Goal: Task Accomplishment & Management: Manage account settings

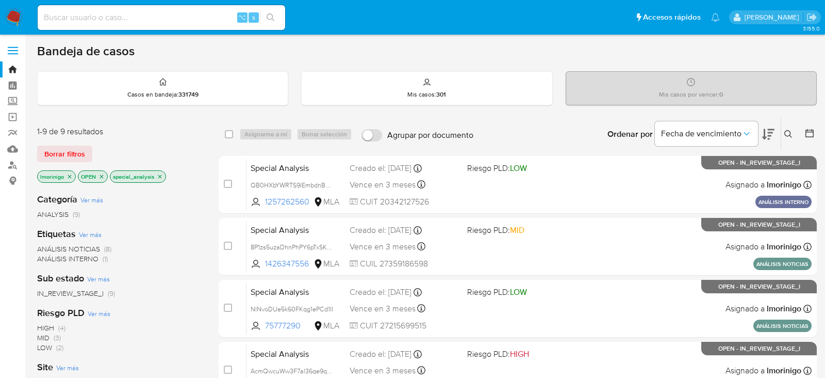
scroll to position [60, 0]
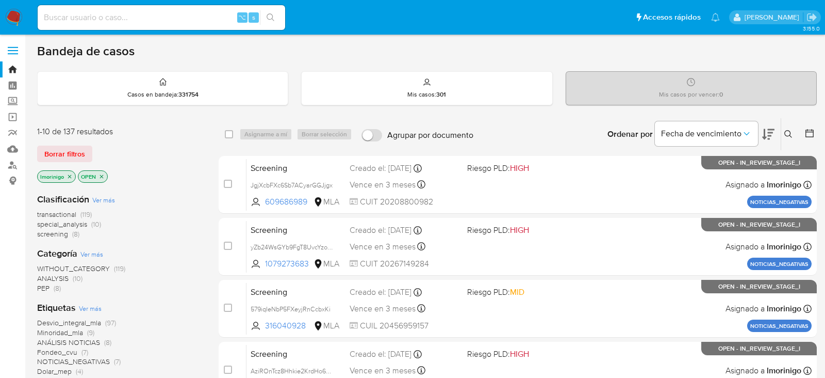
click at [176, 25] on div "⌥ s" at bounding box center [162, 17] width 248 height 25
click at [173, 20] on input at bounding box center [162, 17] width 248 height 13
paste input "kjZXS63Eg7yBcyr7pGLFxprv"
type input "kjZXS63Eg7yBcyr7pGLFxprv"
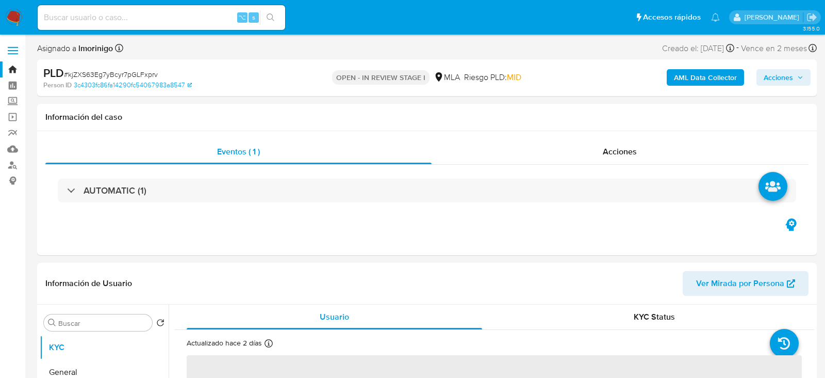
select select "10"
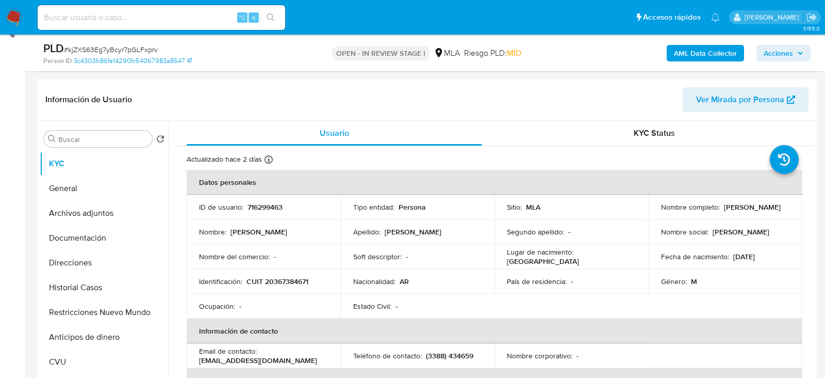
scroll to position [211, 0]
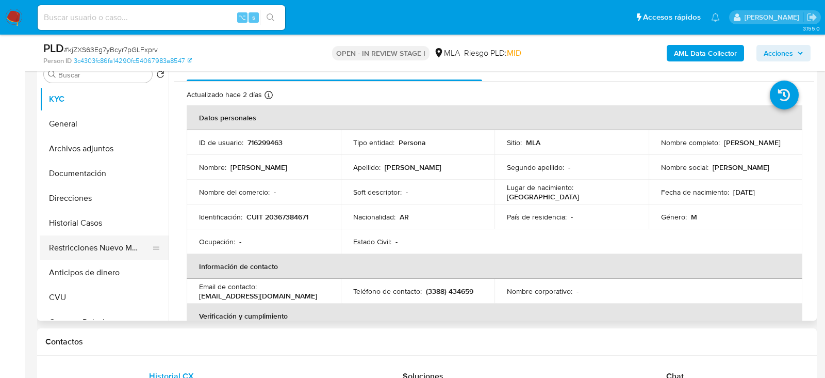
click at [57, 252] on button "Restricciones Nuevo Mundo" at bounding box center [100, 247] width 121 height 25
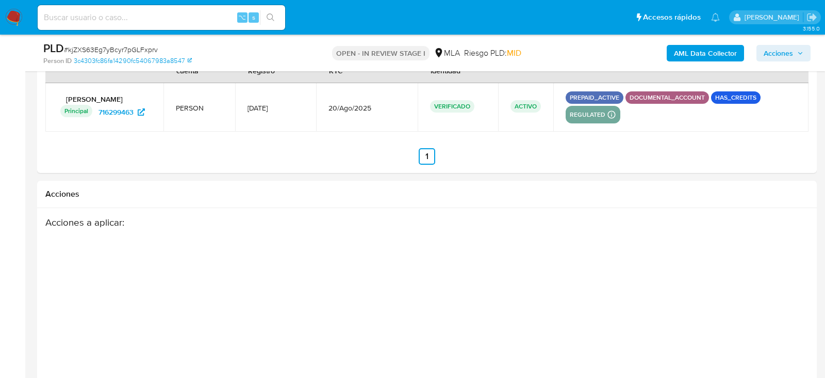
scroll to position [1689, 0]
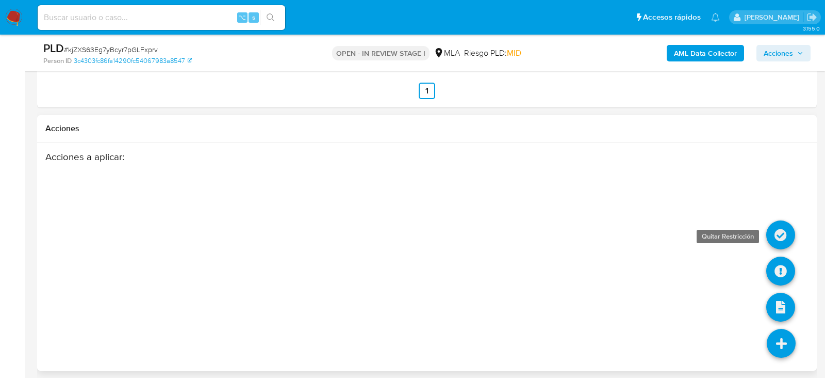
click at [780, 235] on icon at bounding box center [780, 234] width 29 height 29
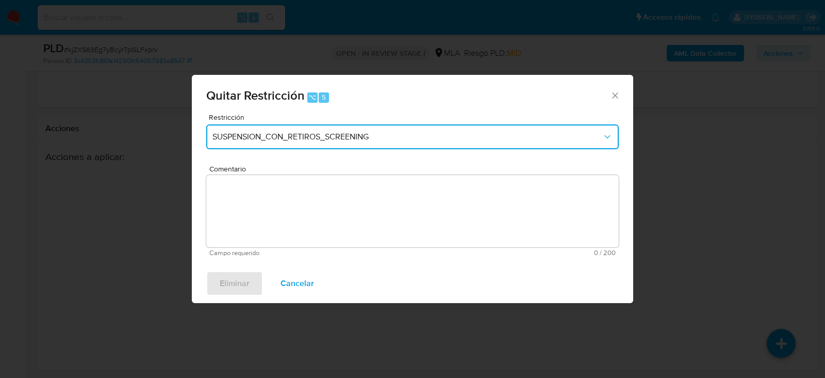
click at [335, 141] on span "SUSPENSION_CON_RETIROS_SCREENING" at bounding box center [407, 137] width 390 height 10
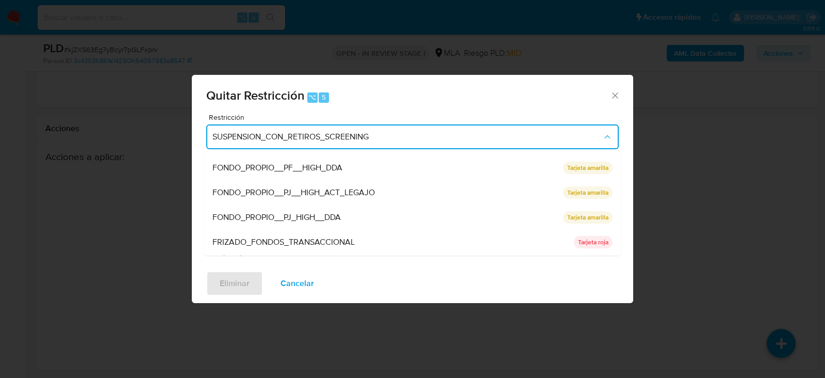
scroll to position [146, 0]
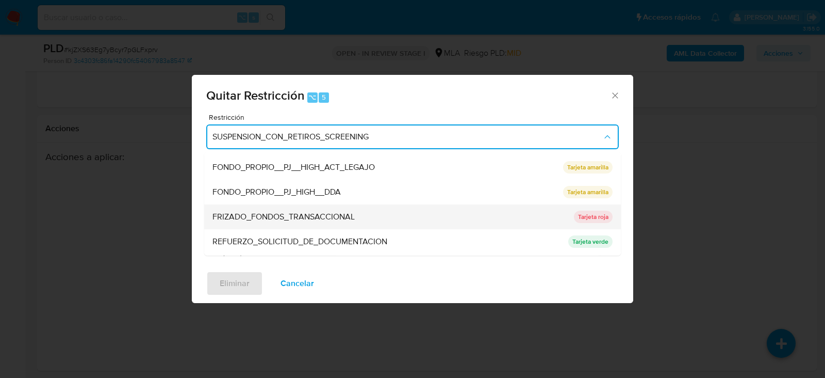
click at [345, 216] on span "FRIZADO_FONDOS_TRANSACCIONAL" at bounding box center [283, 216] width 142 height 10
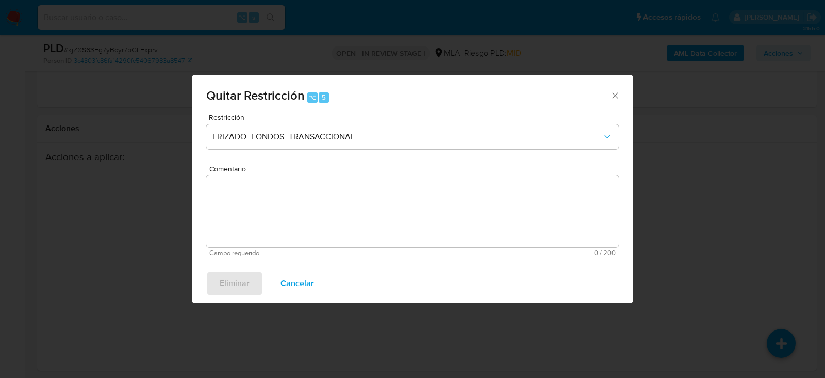
click at [257, 224] on textarea "Comentario" at bounding box center [412, 211] width 413 height 72
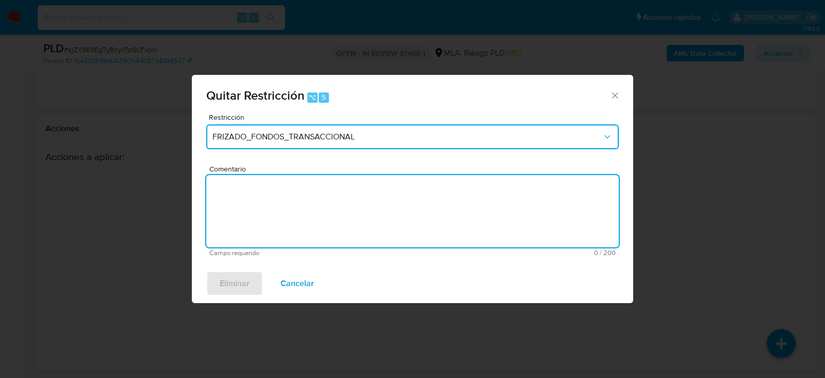
click at [264, 140] on span "FRIZADO_FONDOS_TRANSACCIONAL" at bounding box center [407, 137] width 390 height 10
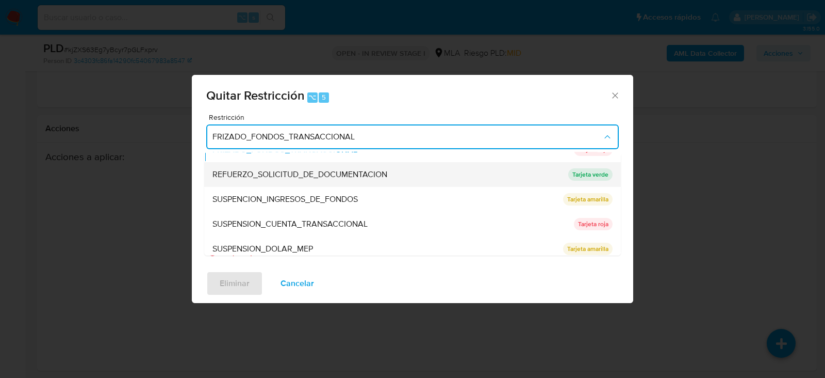
scroll to position [218, 0]
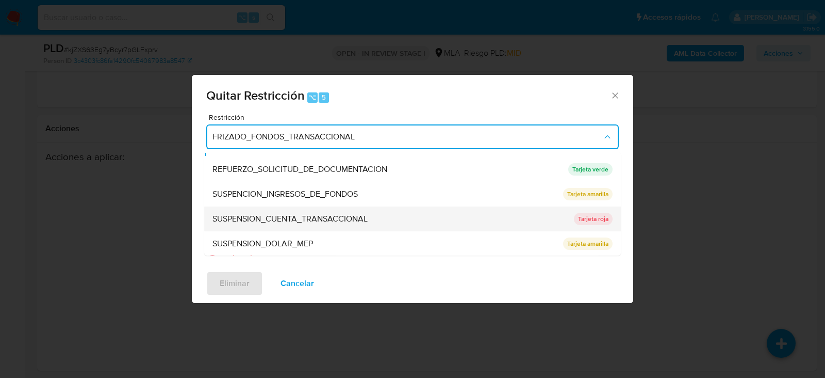
click at [336, 224] on div "SUSPENSION_CUENTA_TRANSACCIONAL" at bounding box center [389, 218] width 355 height 25
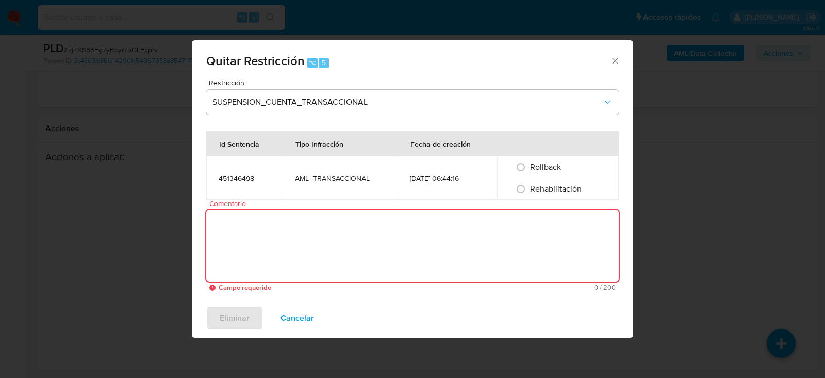
click at [336, 224] on textarea "Comentario" at bounding box center [412, 245] width 413 height 72
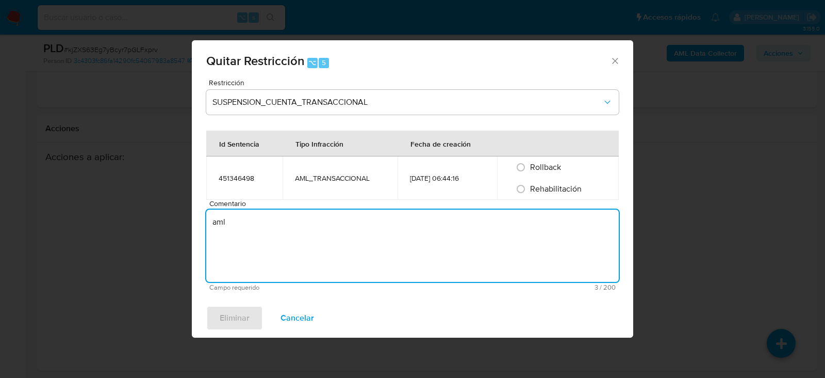
type textarea "aml"
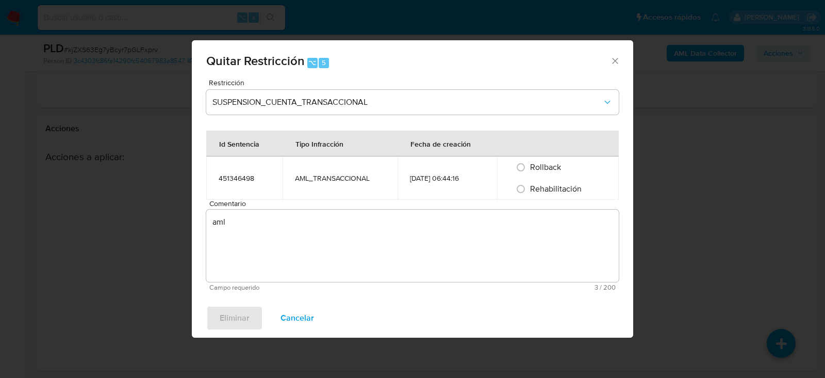
click at [561, 184] on span "Rehabilitación" at bounding box center [556, 189] width 52 height 12
click at [529, 184] on input "Rehabilitación" at bounding box center [521, 189] width 17 height 17
radio input "true"
click at [224, 316] on span "Eliminar" at bounding box center [235, 317] width 30 height 23
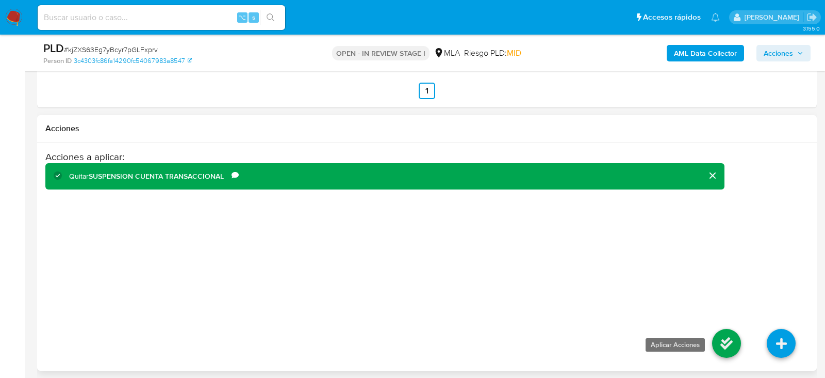
click at [713, 334] on icon at bounding box center [726, 343] width 29 height 29
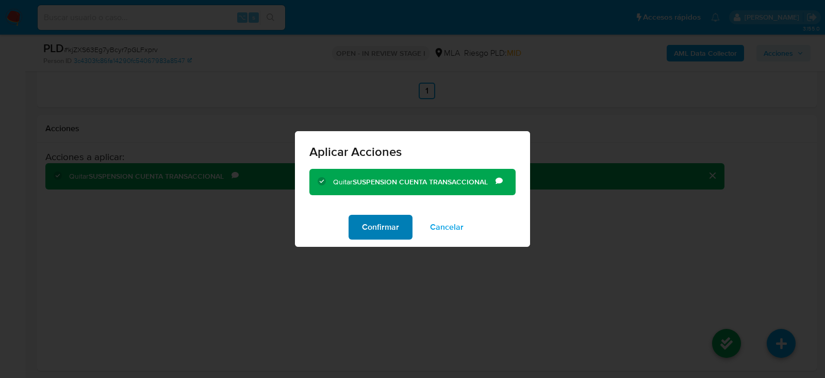
click at [407, 239] on button "Confirmar" at bounding box center [381, 227] width 64 height 25
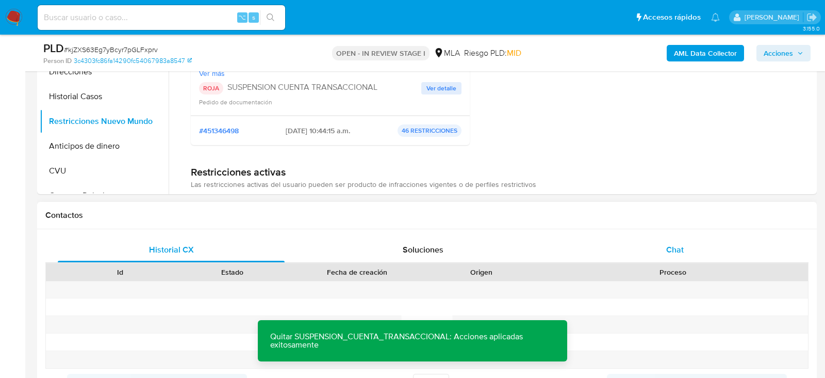
click at [630, 245] on div "Chat" at bounding box center [675, 249] width 227 height 25
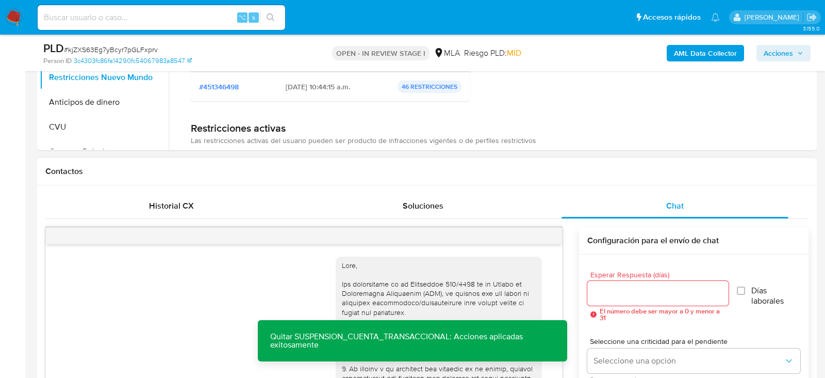
scroll to position [1176, 0]
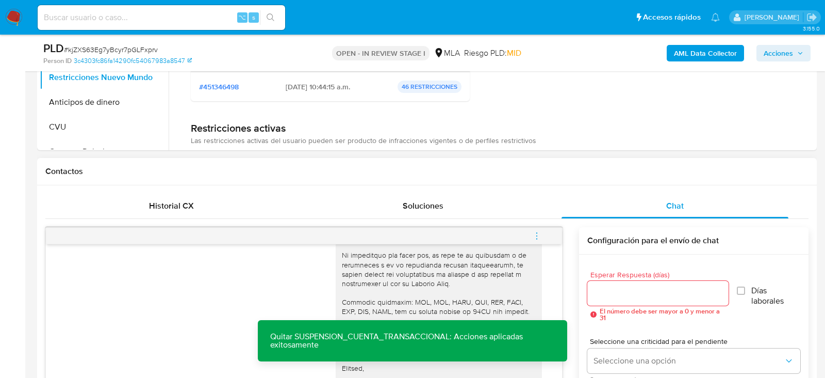
click at [533, 241] on span "menu-action" at bounding box center [536, 235] width 9 height 25
click at [498, 212] on li "Cerrar conversación" at bounding box center [467, 214] width 106 height 19
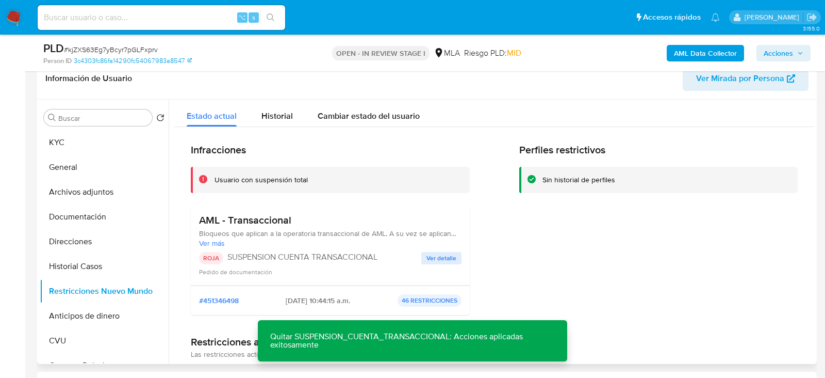
scroll to position [157, 0]
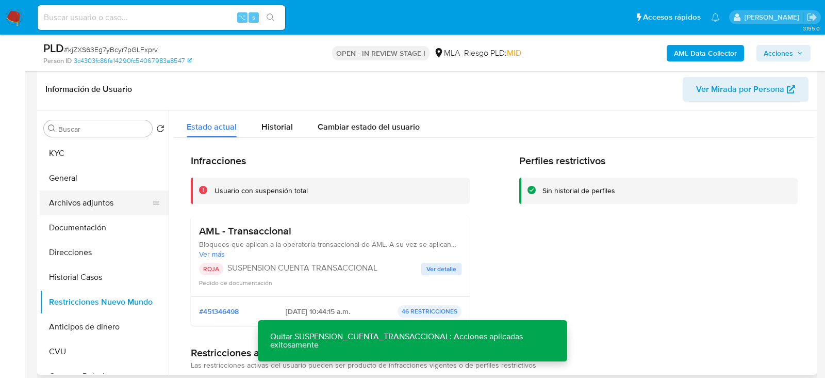
click at [98, 205] on button "Archivos adjuntos" at bounding box center [100, 202] width 121 height 25
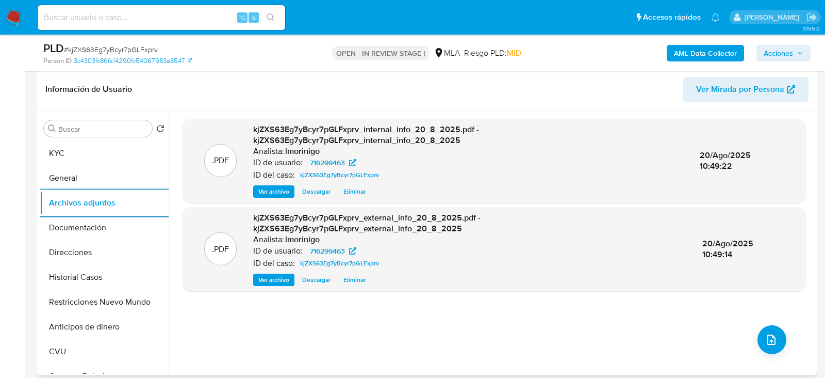
scroll to position [189, 0]
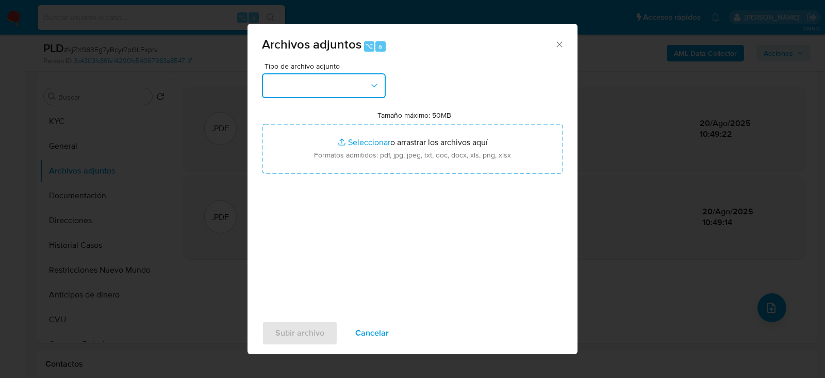
click at [311, 96] on button "button" at bounding box center [324, 85] width 124 height 25
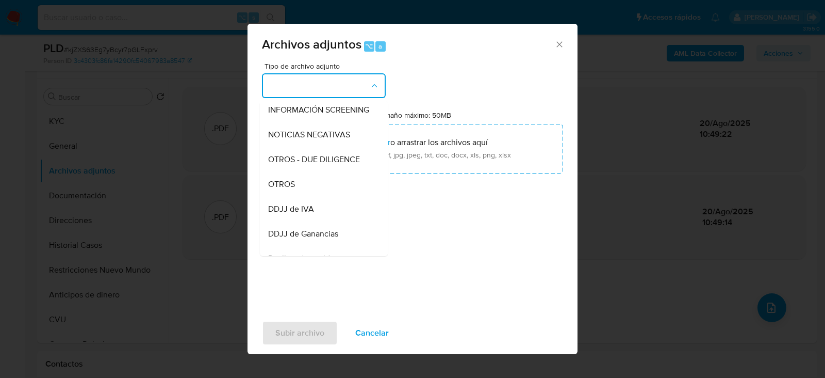
scroll to position [127, 0]
click at [313, 187] on div "OTROS" at bounding box center [320, 183] width 105 height 25
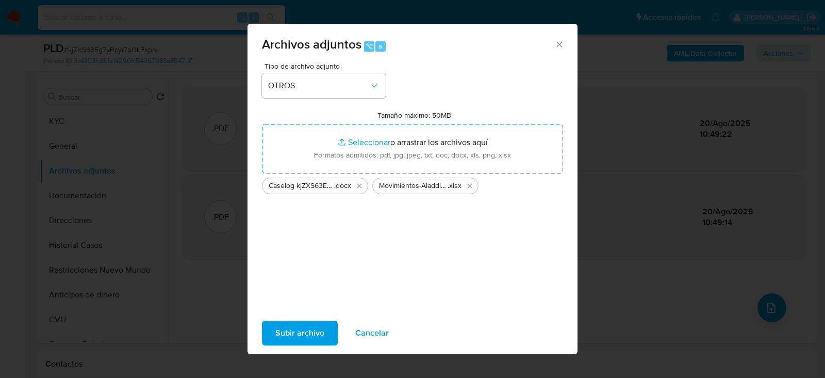
click at [305, 328] on span "Subir archivo" at bounding box center [299, 332] width 49 height 23
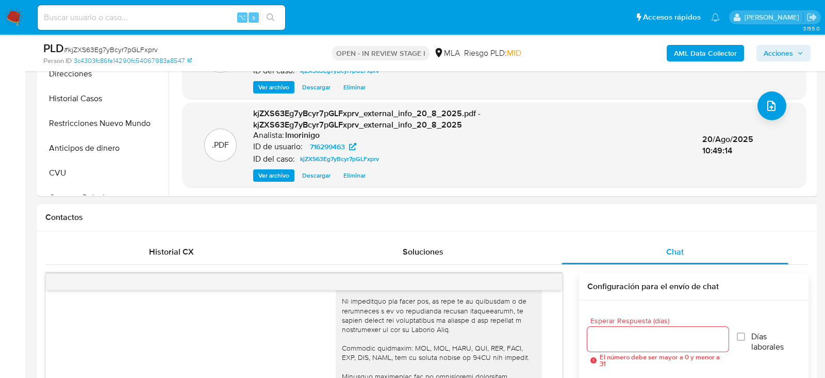
scroll to position [0, 0]
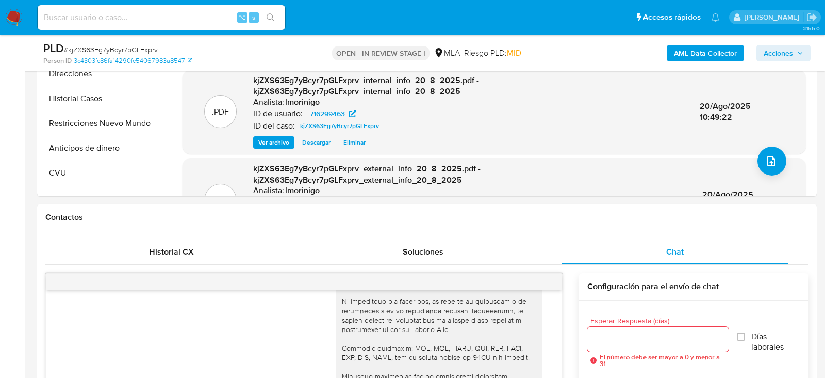
click at [787, 59] on span "Acciones" at bounding box center [778, 53] width 29 height 17
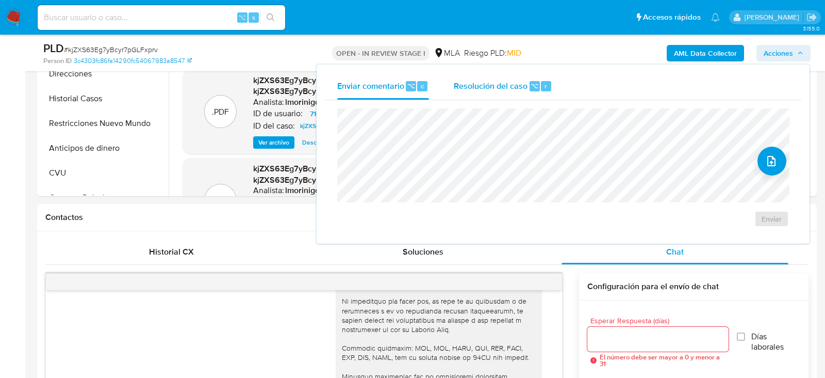
click at [528, 73] on div "Resolución del caso ⌥ r" at bounding box center [503, 86] width 99 height 27
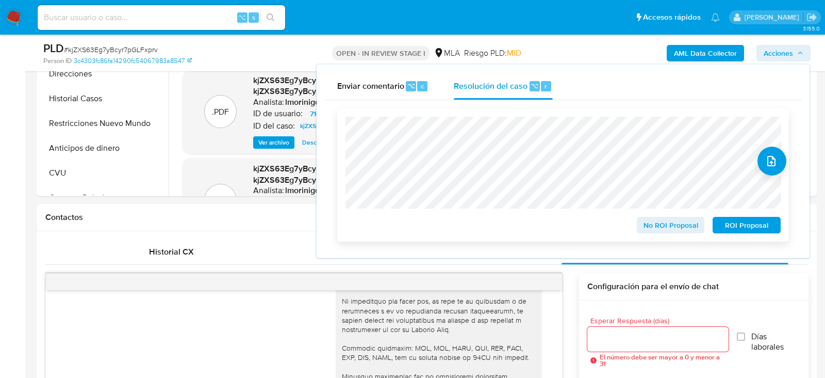
click at [691, 231] on span "No ROI Proposal" at bounding box center [671, 225] width 54 height 14
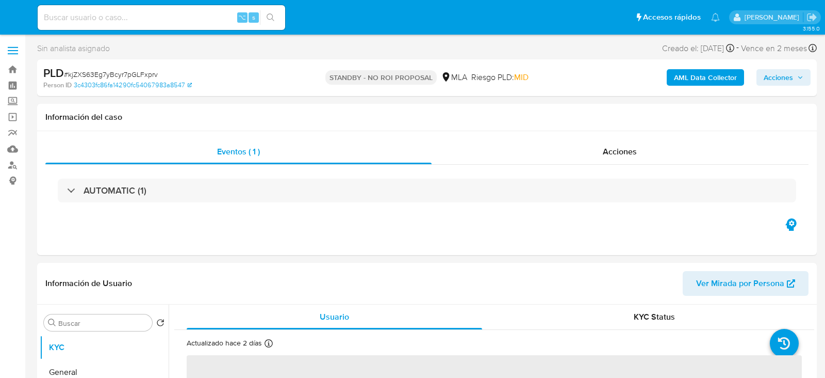
select select "10"
click at [163, 18] on input at bounding box center [162, 17] width 248 height 13
paste input "CLcUYKFcxKDUXasNXMRDya7I"
type input "CLcUYKFcxKDUXasNXMRDya7I"
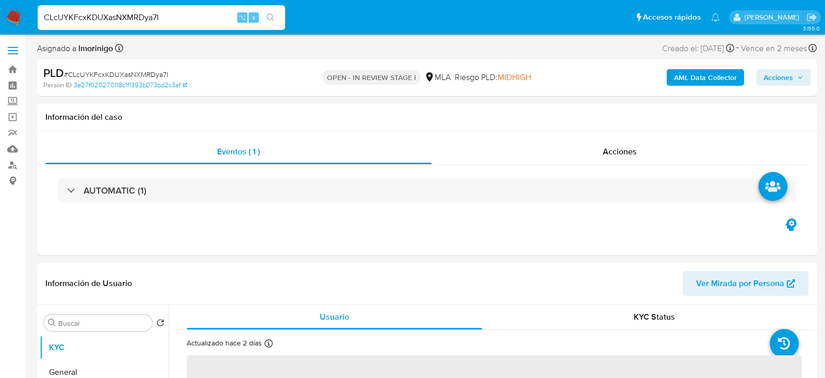
select select "10"
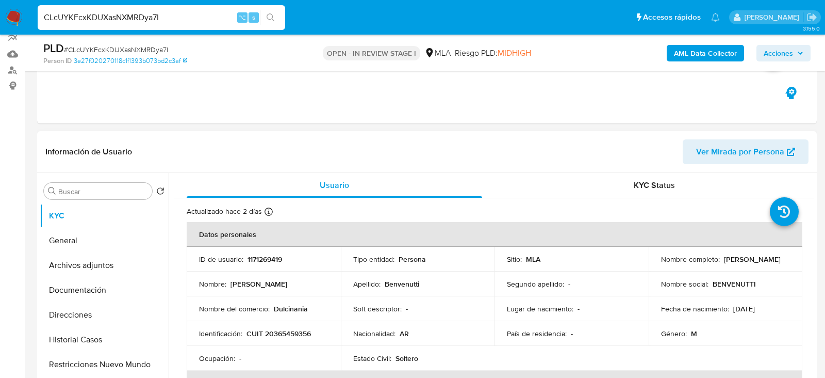
click at [293, 336] on p "CUIT 20365459356" at bounding box center [279, 333] width 64 height 9
copy p "20365459356"
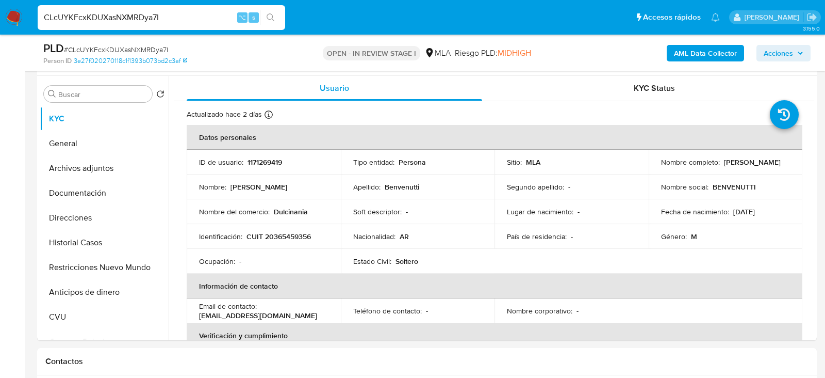
scroll to position [201, 0]
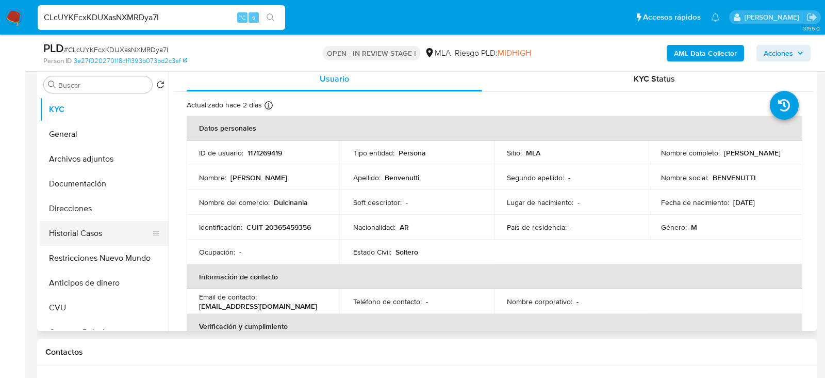
click at [59, 231] on button "Historial Casos" at bounding box center [100, 233] width 121 height 25
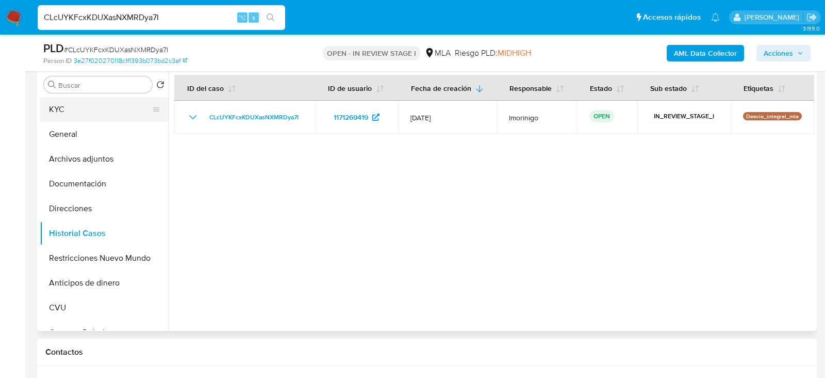
click at [57, 105] on button "KYC" at bounding box center [100, 109] width 121 height 25
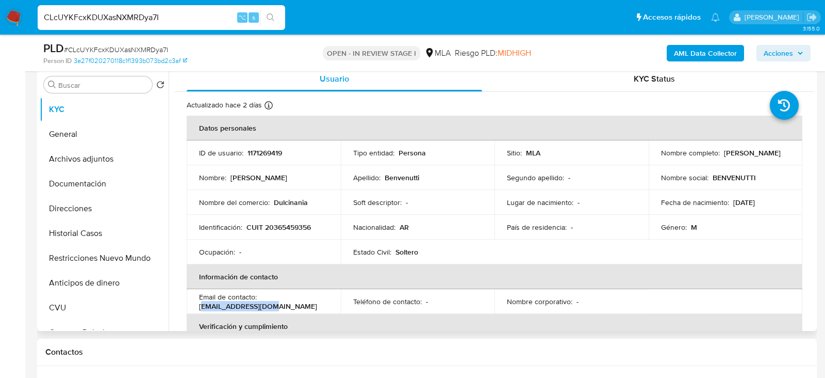
drag, startPoint x: 201, startPoint y: 307, endPoint x: 267, endPoint y: 306, distance: 66.0
click at [267, 307] on p "federicobenvenutti75@gmail.com" at bounding box center [258, 305] width 118 height 9
drag, startPoint x: 320, startPoint y: 305, endPoint x: 197, endPoint y: 305, distance: 122.7
click at [197, 305] on td "Email de contacto : federicobenvenutti75@gmail.com" at bounding box center [264, 301] width 154 height 25
copy p "federicobenvenutti75@gmail.com"
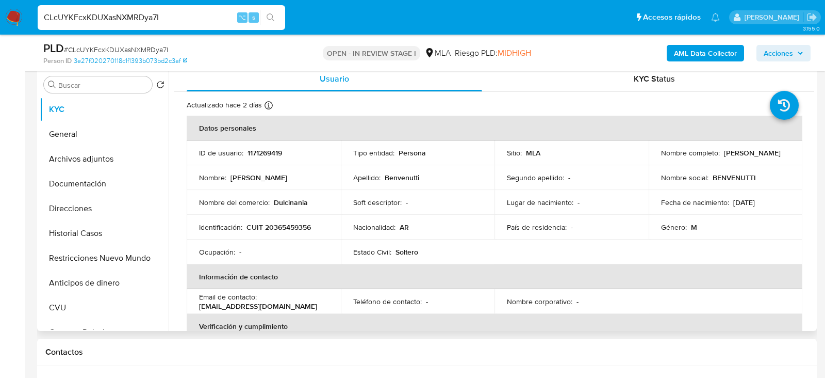
click at [301, 222] on p "CUIT 20365459356" at bounding box center [279, 226] width 64 height 9
copy p "20365459356"
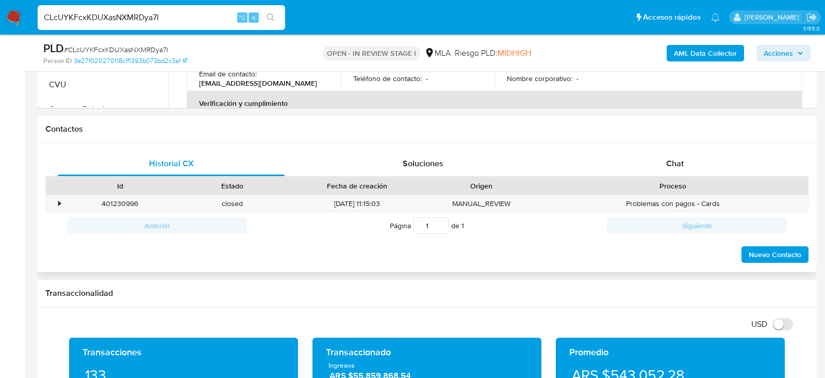
scroll to position [432, 0]
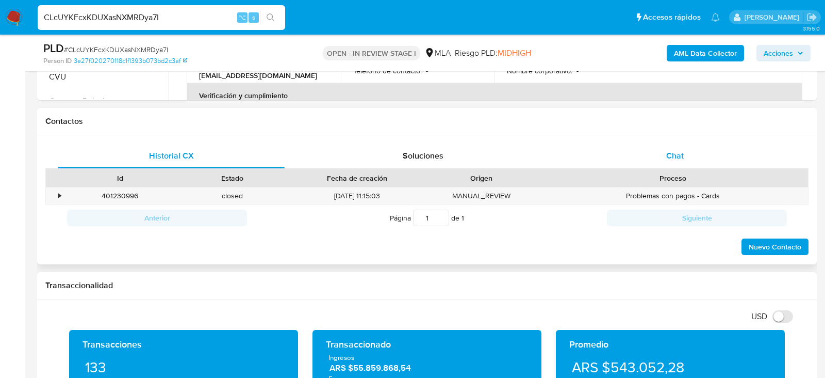
click at [677, 144] on div "Chat" at bounding box center [675, 155] width 227 height 25
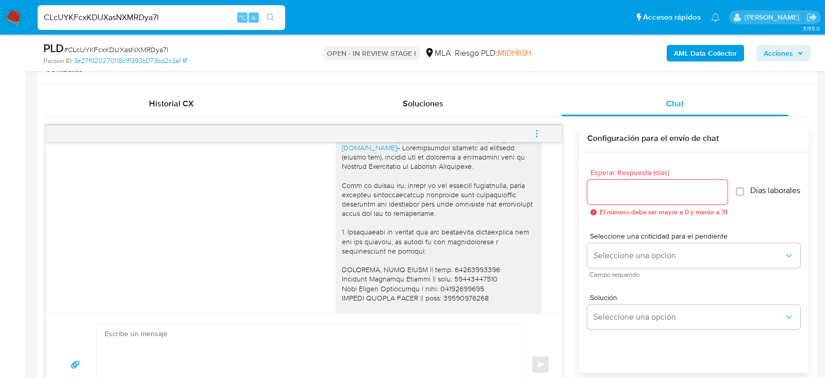
scroll to position [1000, 0]
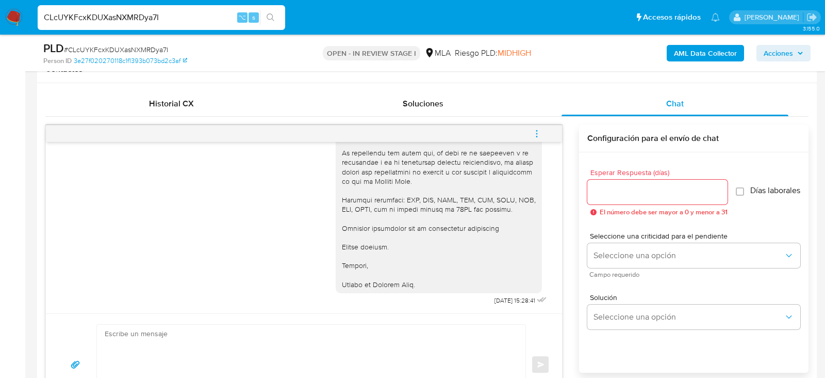
click at [539, 125] on span "menu-action" at bounding box center [536, 133] width 9 height 25
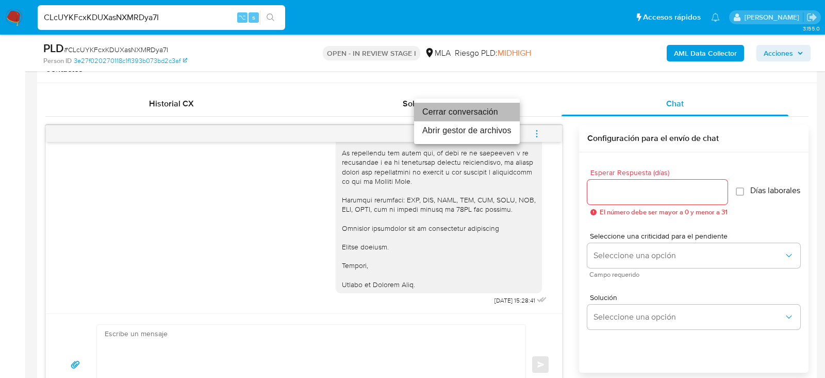
click at [482, 107] on li "Cerrar conversación" at bounding box center [467, 112] width 106 height 19
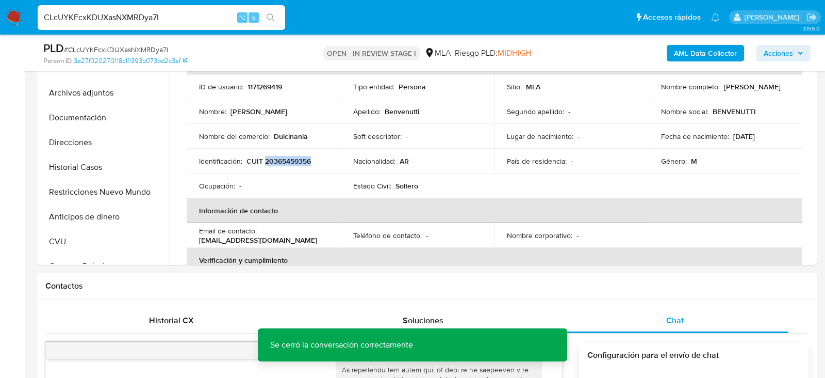
scroll to position [226, 0]
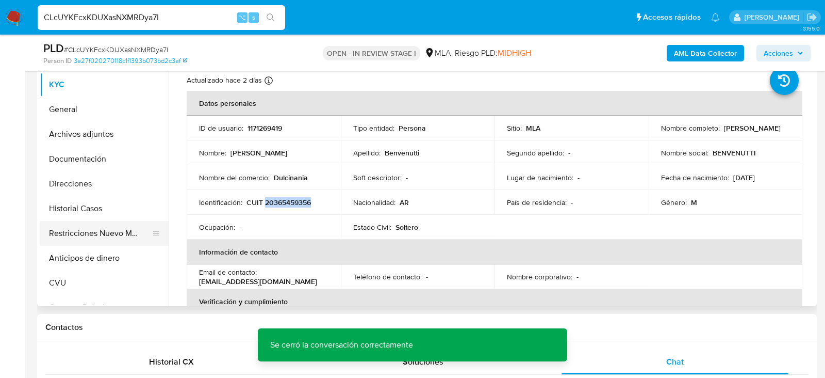
click at [61, 226] on button "Restricciones Nuevo Mundo" at bounding box center [100, 233] width 121 height 25
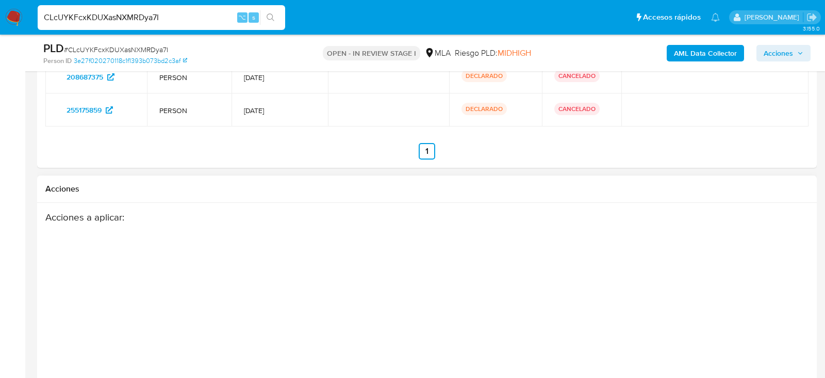
scroll to position [1940, 0]
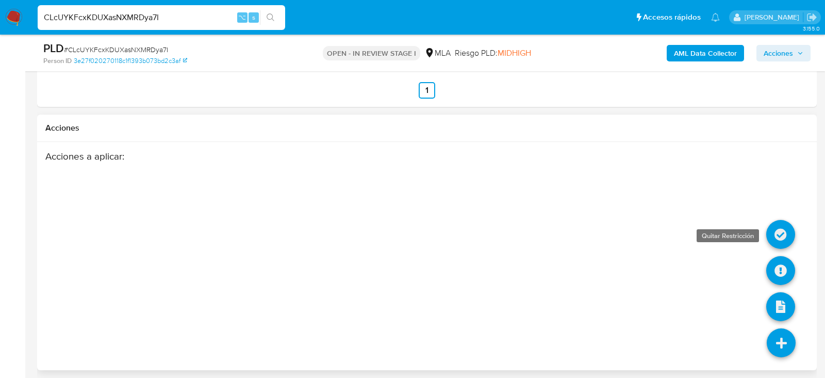
click at [778, 222] on icon at bounding box center [780, 234] width 29 height 29
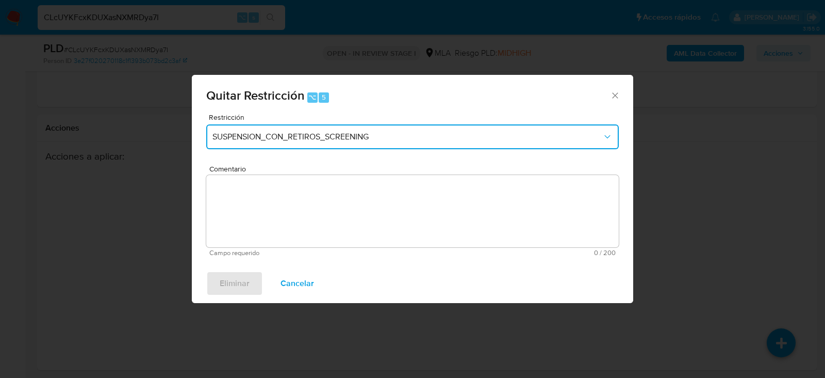
click at [290, 138] on span "SUSPENSION_CON_RETIROS_SCREENING" at bounding box center [407, 137] width 390 height 10
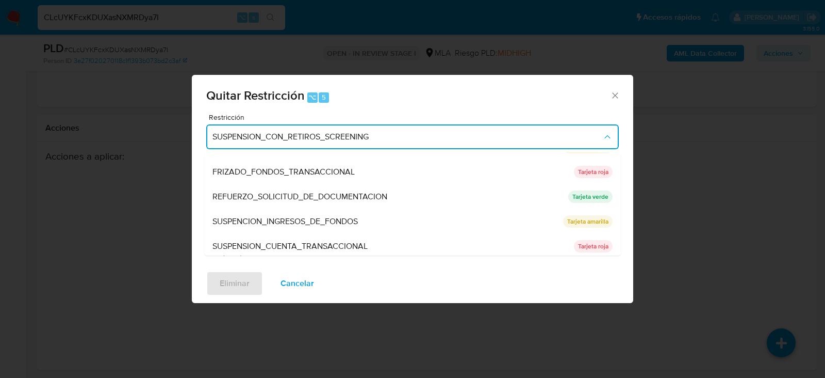
scroll to position [218, 0]
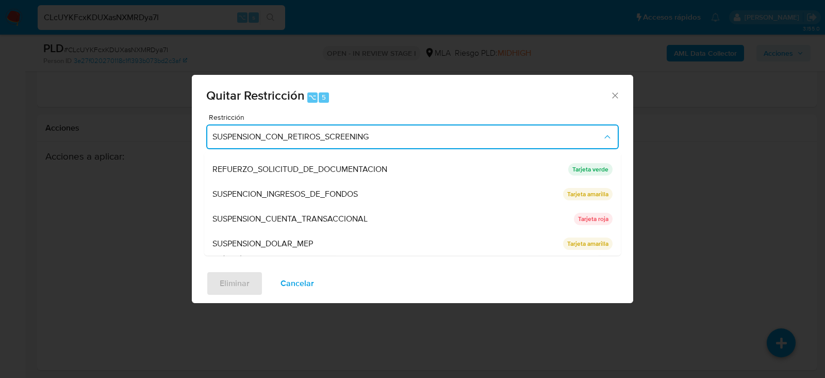
click at [280, 206] on div "SUSPENSION_CUENTA_TRANSACCIONAL" at bounding box center [389, 218] width 355 height 25
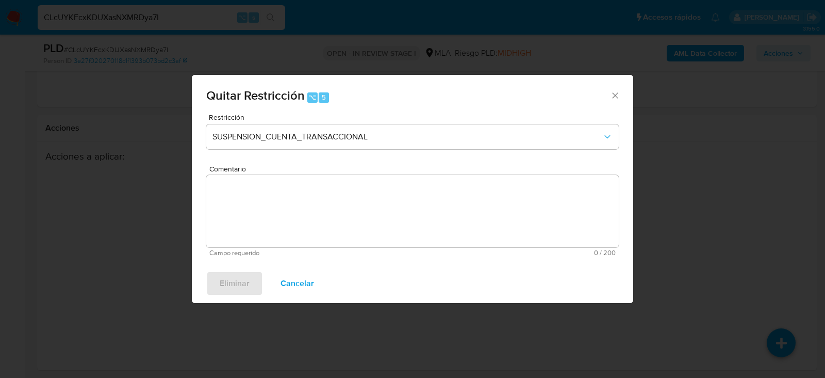
click at [280, 206] on textarea "Comentario" at bounding box center [412, 211] width 413 height 72
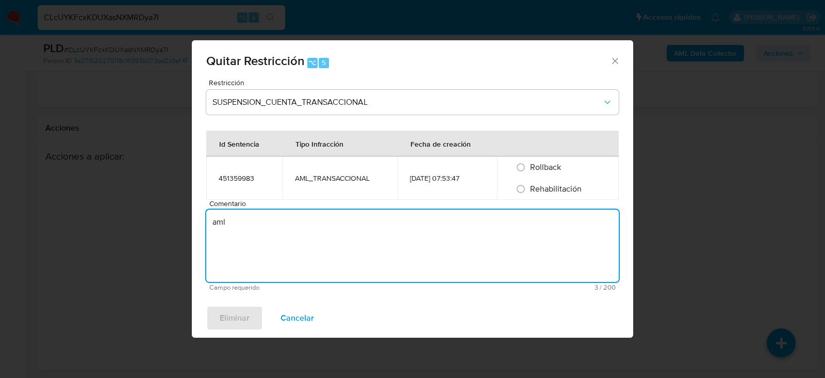
type textarea "aml"
click at [570, 183] on div "Rehabilitación" at bounding box center [558, 189] width 97 height 22
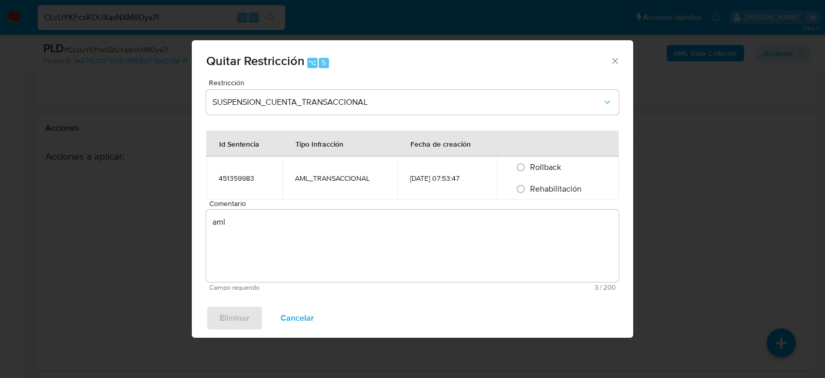
click at [563, 191] on span "Rehabilitación" at bounding box center [556, 189] width 52 height 12
click at [529, 191] on input "Rehabilitación" at bounding box center [521, 189] width 17 height 17
radio input "true"
click at [223, 329] on span "Eliminar" at bounding box center [235, 317] width 30 height 23
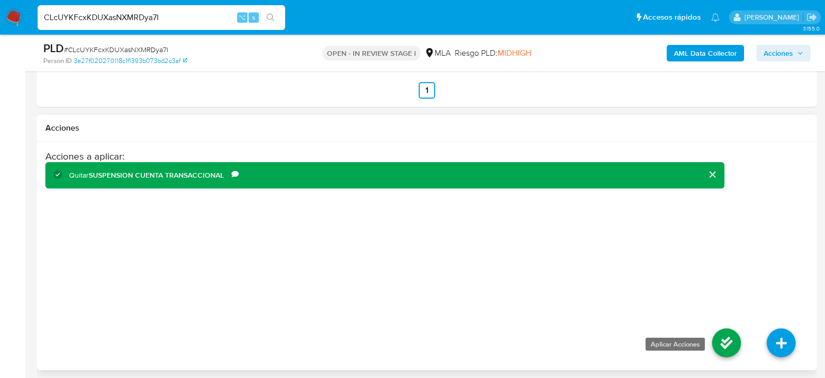
click at [731, 332] on icon at bounding box center [726, 342] width 29 height 29
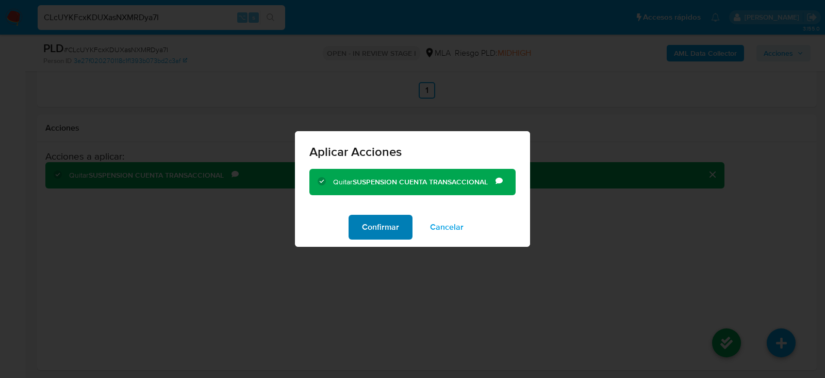
click at [385, 232] on span "Confirmar" at bounding box center [380, 227] width 37 height 23
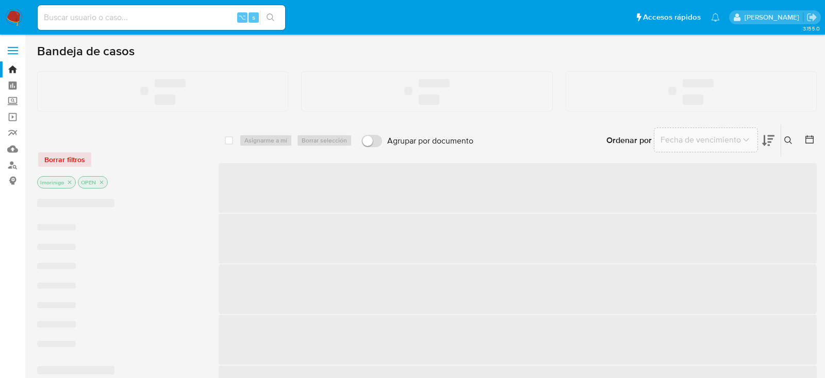
click at [132, 17] on input at bounding box center [162, 17] width 248 height 13
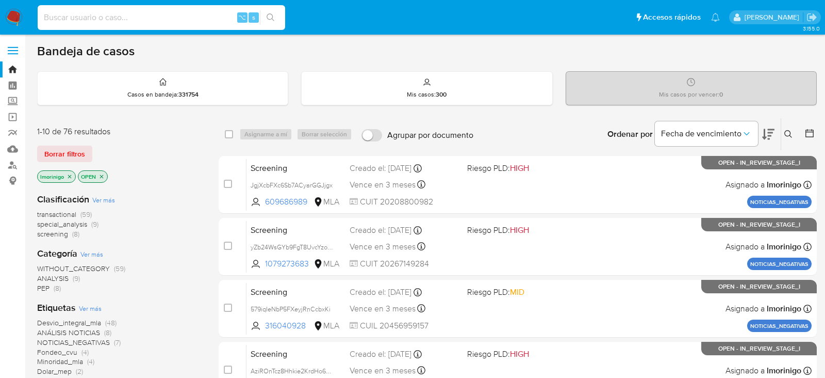
paste input "164816291"
type input "164816291"
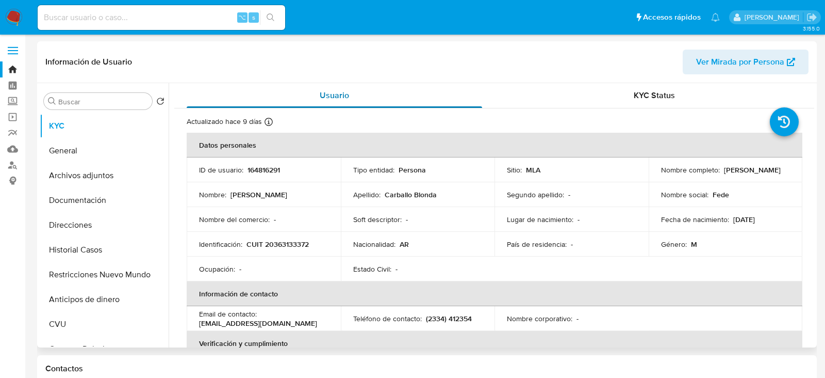
select select "10"
click at [65, 274] on button "Restricciones Nuevo Mundo" at bounding box center [100, 274] width 121 height 25
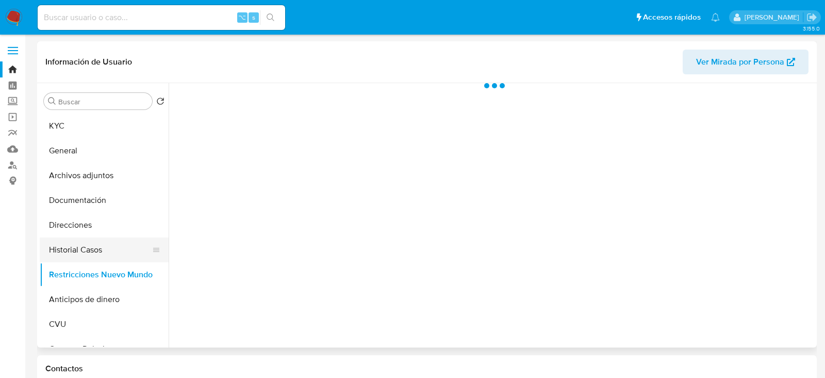
click at [64, 260] on button "Historial Casos" at bounding box center [100, 249] width 121 height 25
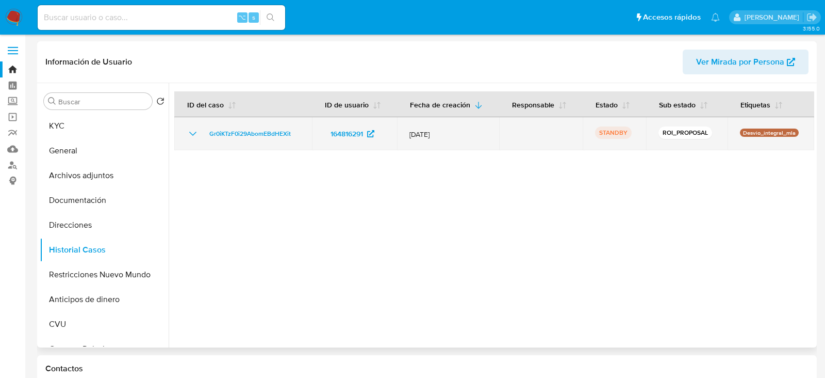
click at [234, 118] on td "Gr0iKTzF0i29AbomEBdHEXit" at bounding box center [243, 133] width 138 height 33
click at [235, 131] on span "Gr0iKTzF0i29AbomEBdHEXit" at bounding box center [249, 133] width 81 height 12
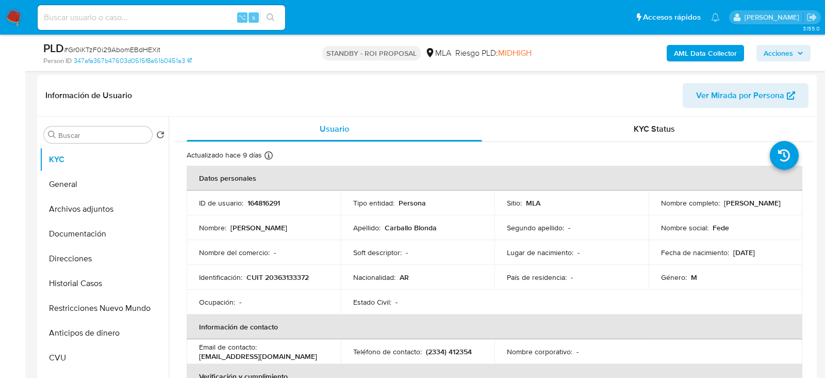
scroll to position [253, 0]
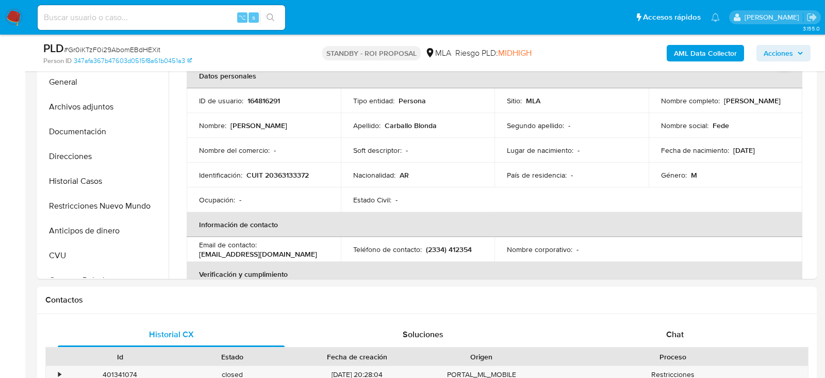
select select "10"
click at [658, 331] on div "Chat" at bounding box center [675, 334] width 227 height 25
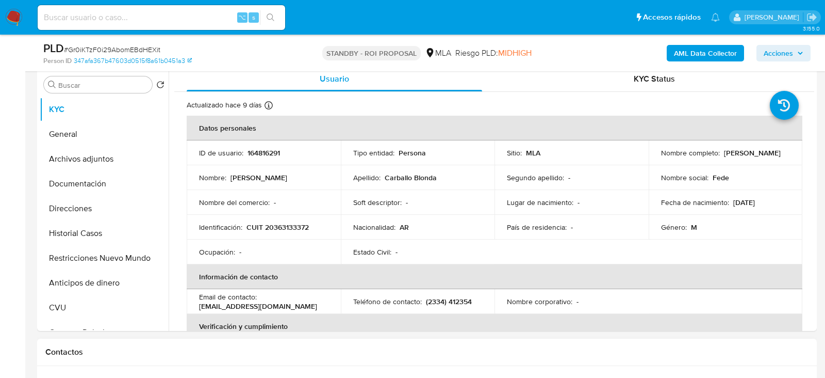
scroll to position [200, 0]
click at [294, 224] on p "CUIT 20363133372" at bounding box center [278, 228] width 62 height 9
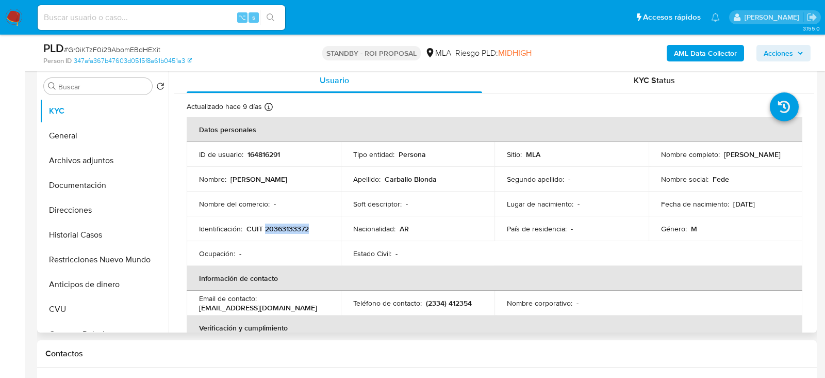
click at [294, 224] on p "CUIT 20363133372" at bounding box center [278, 228] width 62 height 9
click at [268, 154] on p "164816291" at bounding box center [264, 154] width 32 height 9
copy p "164816291"
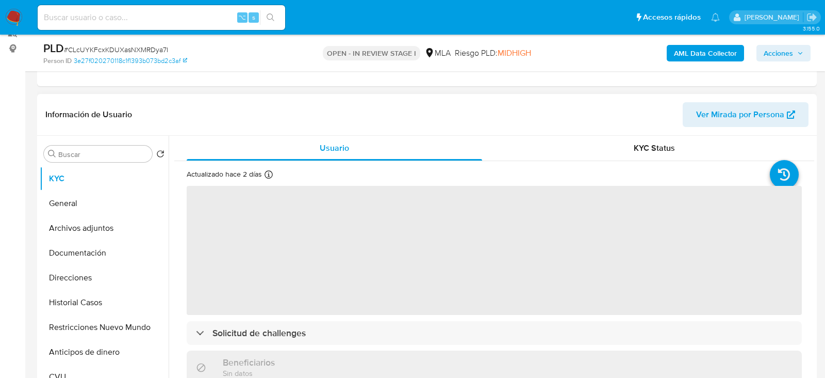
scroll to position [133, 0]
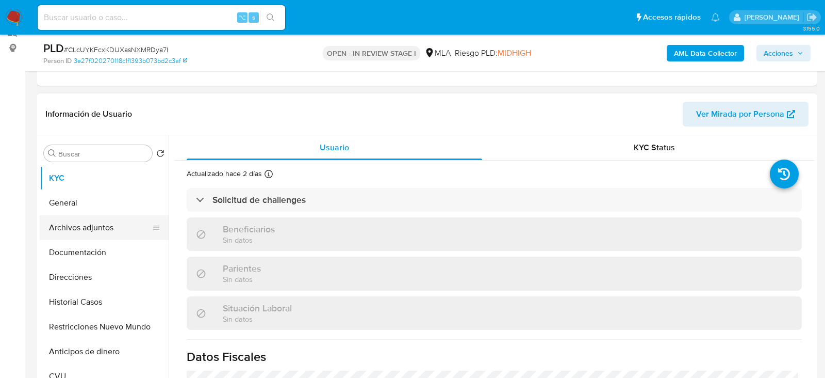
click at [74, 235] on button "Archivos adjuntos" at bounding box center [100, 227] width 121 height 25
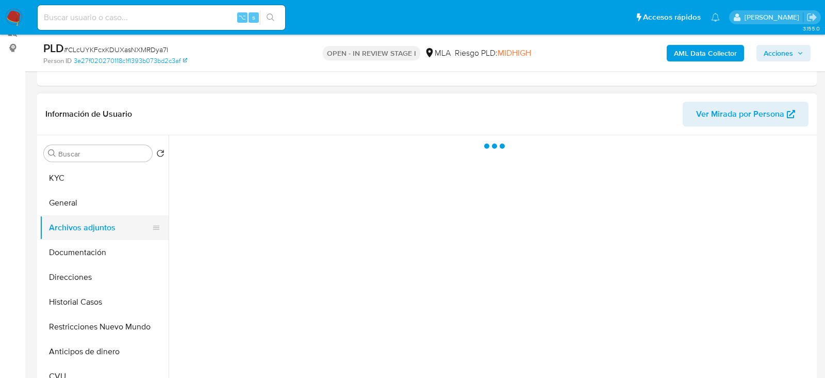
select select "10"
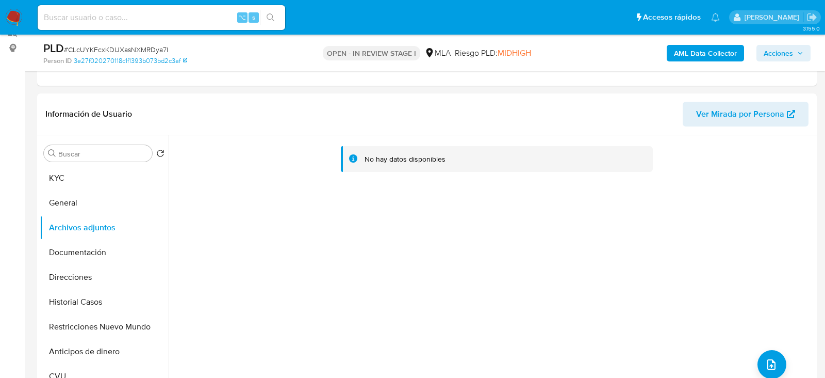
click at [718, 52] on b "AML Data Collector" at bounding box center [705, 53] width 63 height 17
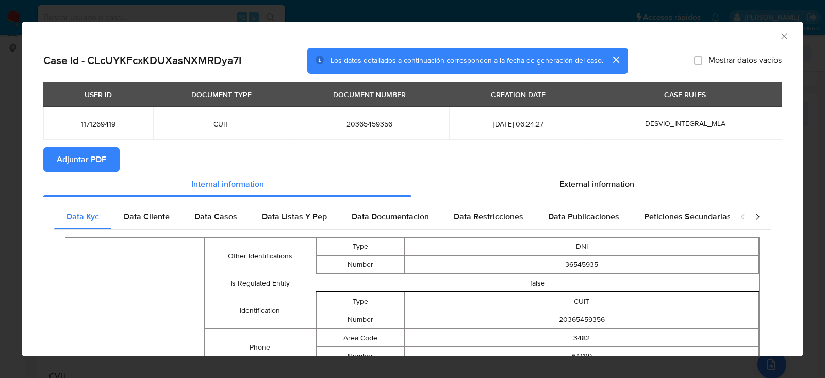
click at [109, 154] on button "Adjuntar PDF" at bounding box center [81, 159] width 76 height 25
click at [785, 34] on icon "Cerrar ventana" at bounding box center [784, 36] width 10 height 10
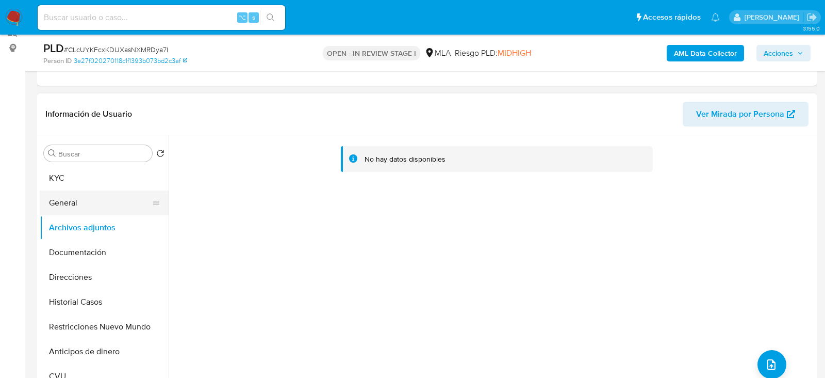
click at [73, 207] on button "General" at bounding box center [100, 202] width 121 height 25
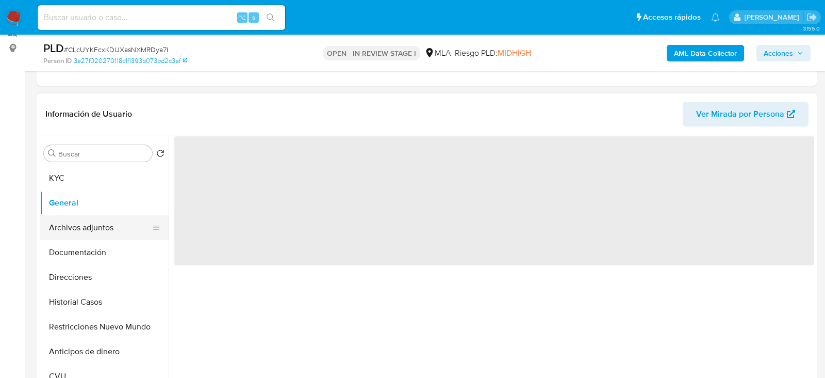
click at [74, 230] on button "Archivos adjuntos" at bounding box center [100, 227] width 121 height 25
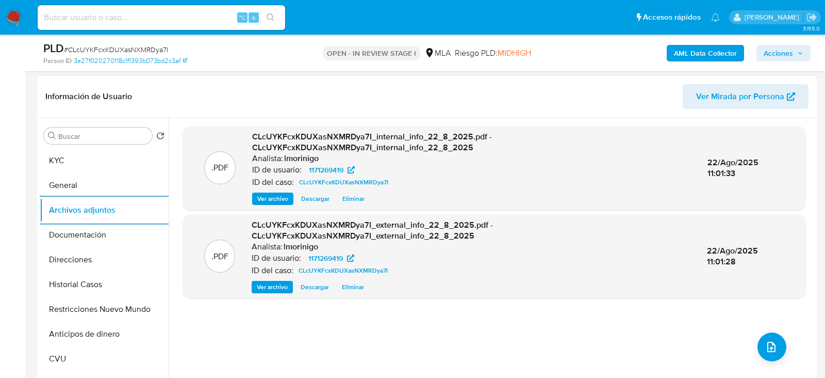
scroll to position [189, 0]
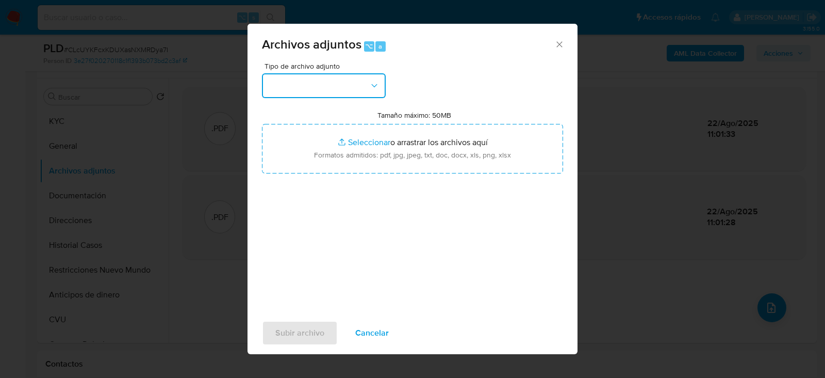
click at [352, 83] on button "button" at bounding box center [324, 85] width 124 height 25
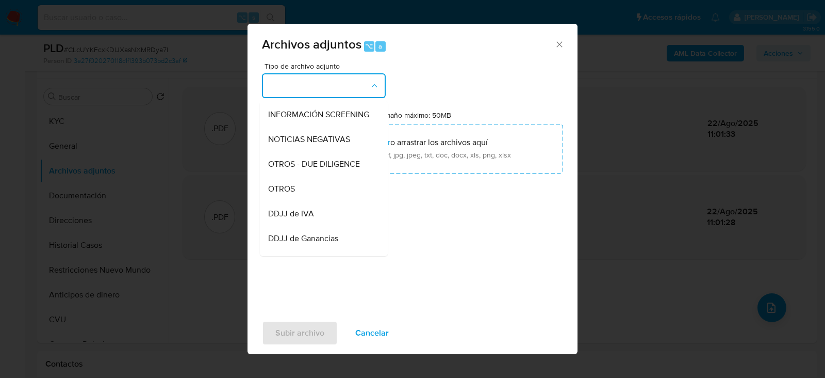
scroll to position [166, 0]
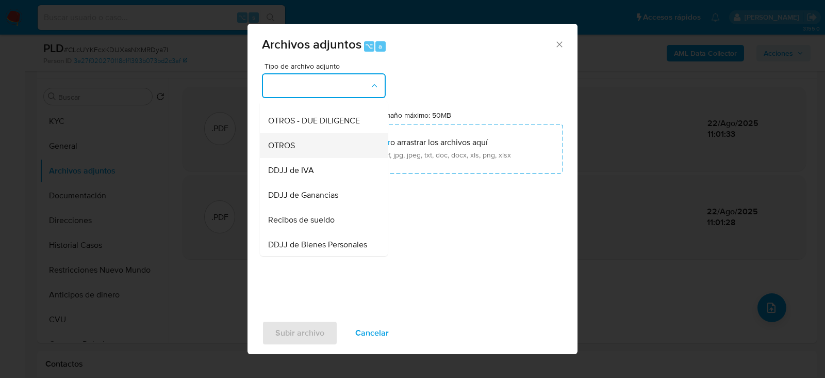
click at [318, 140] on div "OTROS" at bounding box center [320, 145] width 105 height 25
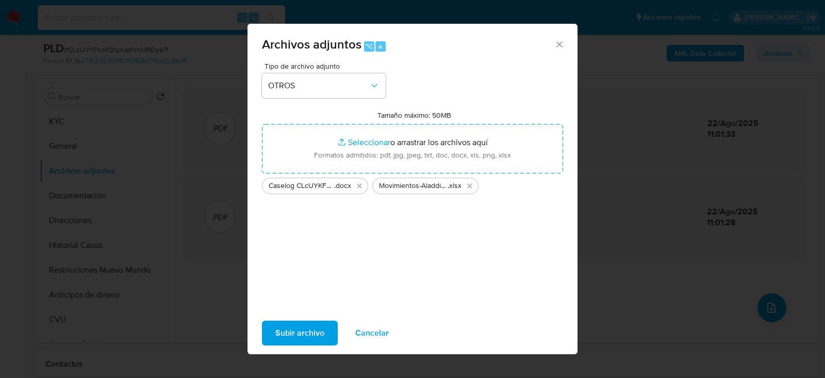
click at [301, 339] on span "Subir archivo" at bounding box center [299, 332] width 49 height 23
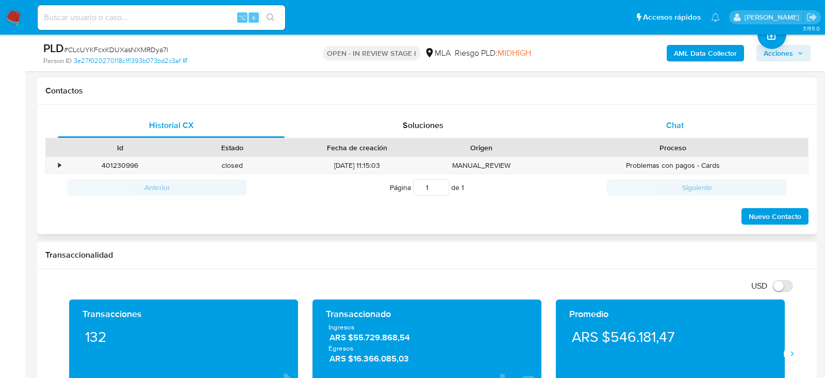
scroll to position [460, 0]
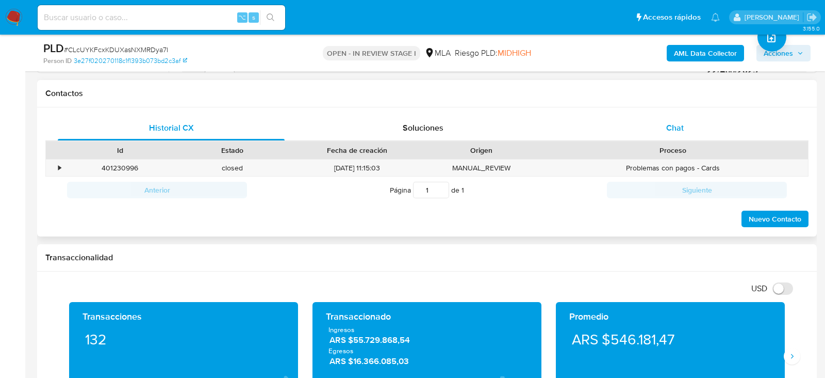
click at [682, 123] on span "Chat" at bounding box center [675, 128] width 18 height 12
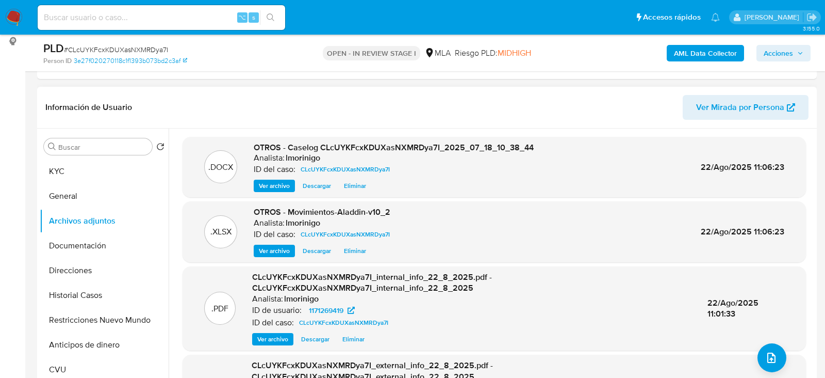
scroll to position [137, 0]
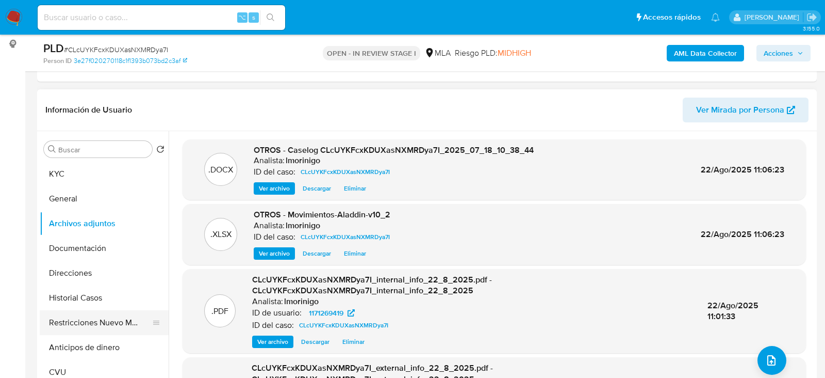
click at [71, 323] on button "Restricciones Nuevo Mundo" at bounding box center [100, 322] width 121 height 25
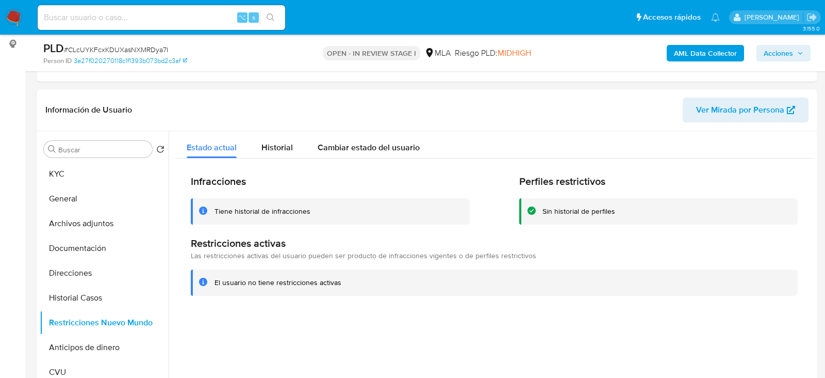
click at [795, 49] on span "Acciones" at bounding box center [784, 53] width 40 height 14
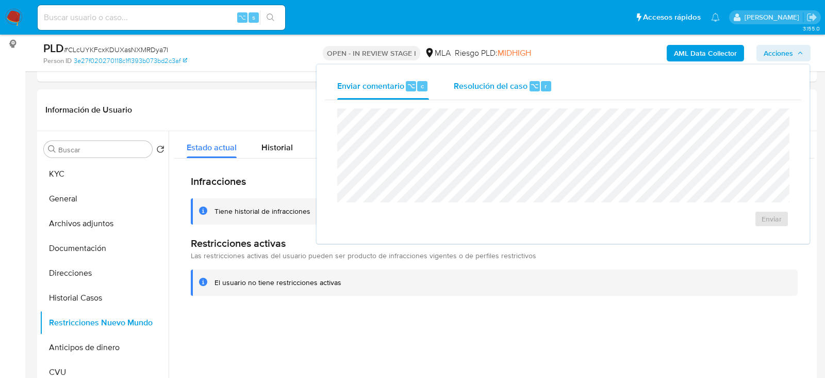
click at [477, 87] on span "Resolución del caso" at bounding box center [491, 85] width 74 height 12
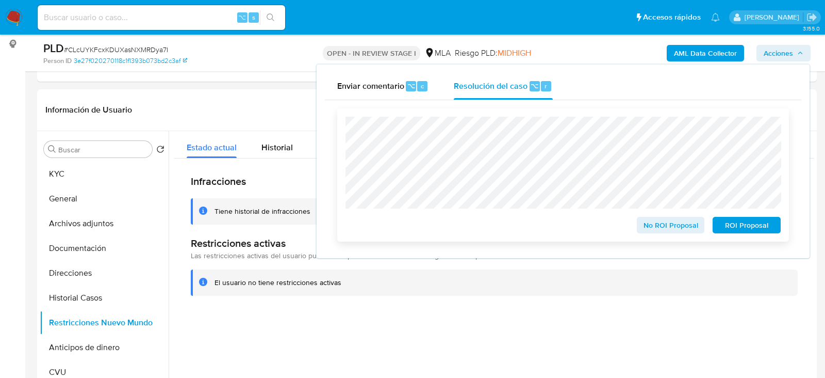
click at [653, 228] on span "No ROI Proposal" at bounding box center [671, 225] width 54 height 14
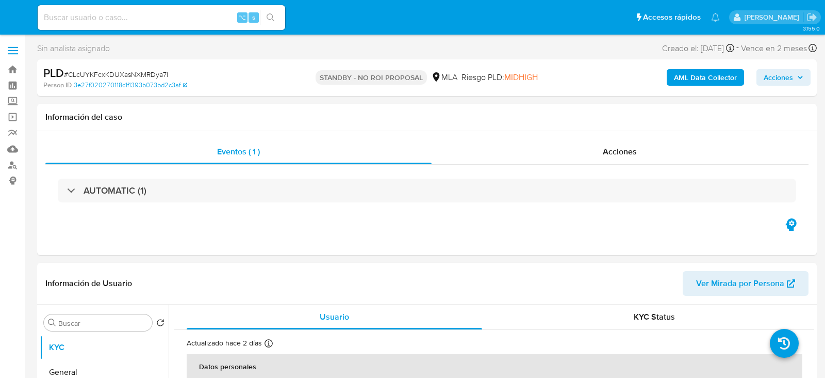
select select "10"
click at [120, 14] on input at bounding box center [162, 17] width 248 height 13
paste input "23i2eobiIxe0nPTeIRRAuwSl"
type input "23i2eobiIxe0nPTeIRRAuwSl"
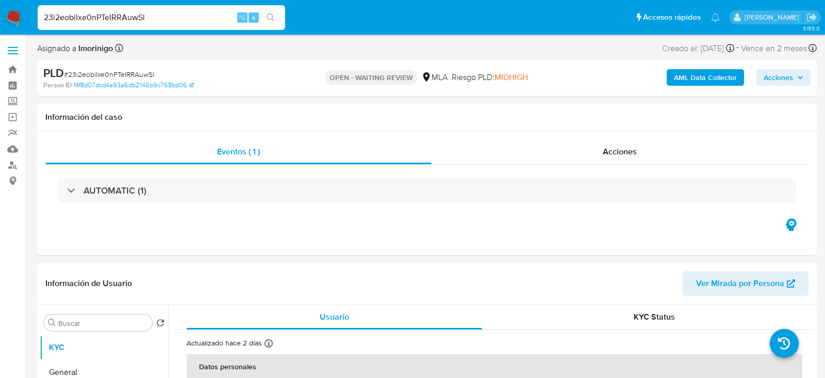
select select "10"
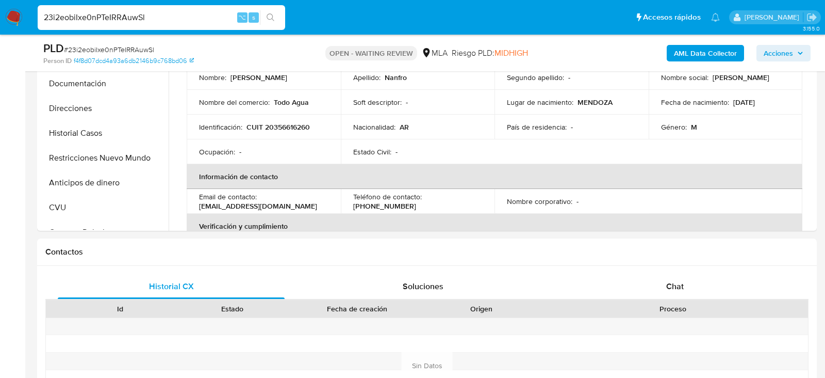
scroll to position [346, 0]
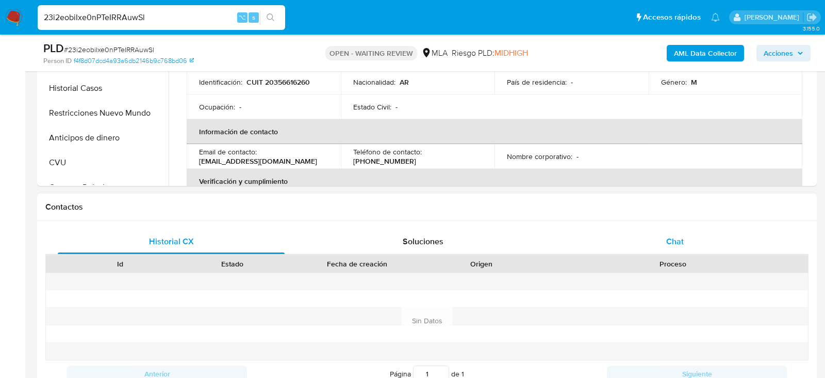
click at [678, 249] on div "Chat" at bounding box center [675, 241] width 227 height 25
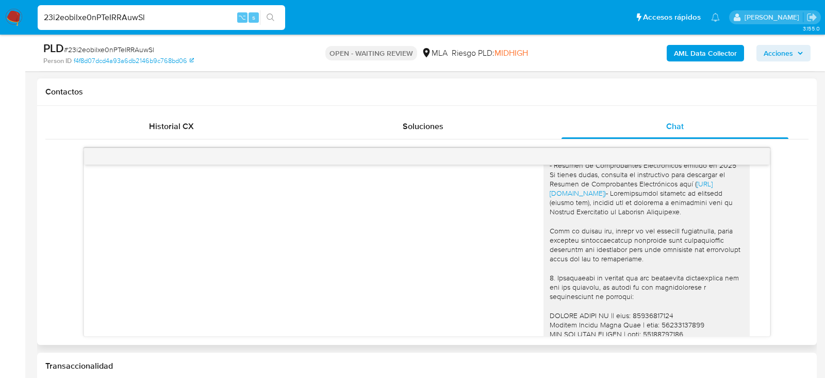
scroll to position [1320, 0]
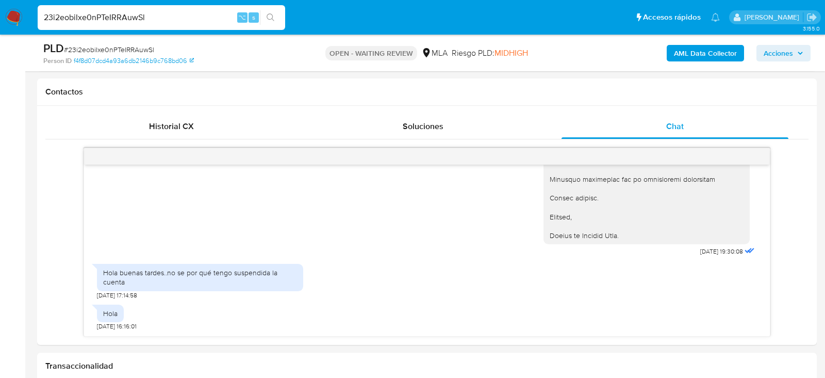
click at [107, 44] on div "PLD # 23i2eobiIxe0nPTeIRRAuwSl" at bounding box center [169, 48] width 252 height 15
copy span "23i2eobiIxe0nPTeIRRAuwSl"
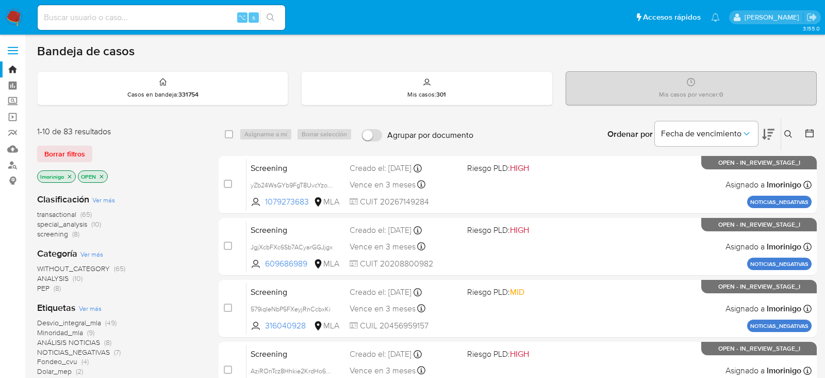
click at [789, 133] on icon at bounding box center [788, 134] width 8 height 8
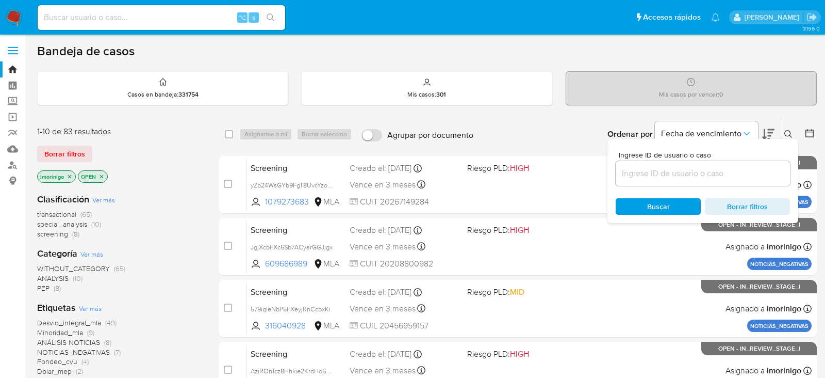
click at [683, 173] on input at bounding box center [703, 173] width 174 height 13
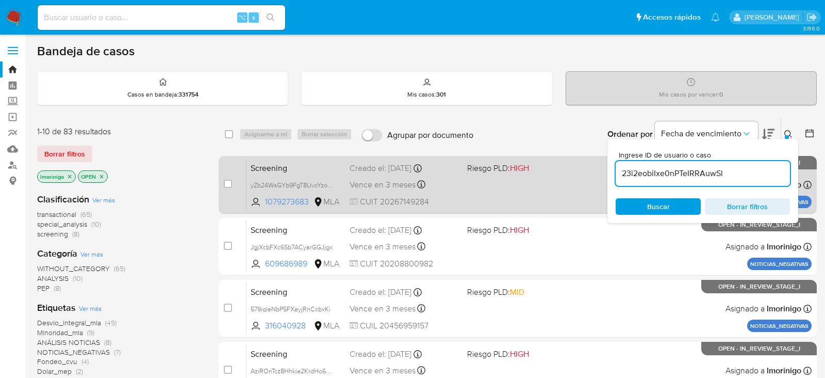
type input "23i2eobiIxe0nPTeIRRAuwSl"
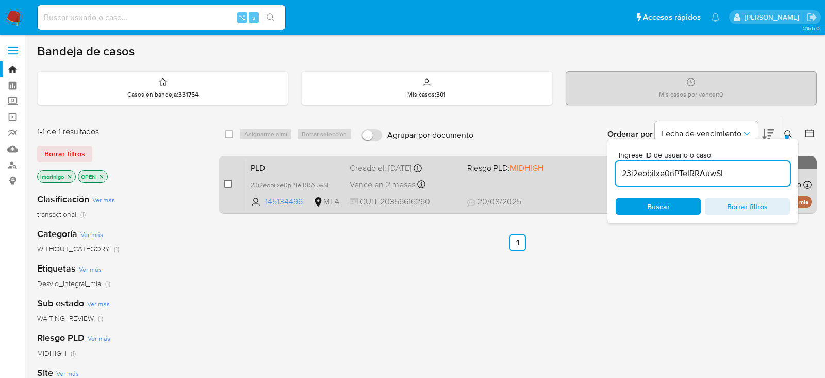
click at [227, 181] on input "checkbox" at bounding box center [228, 183] width 8 height 8
checkbox input "true"
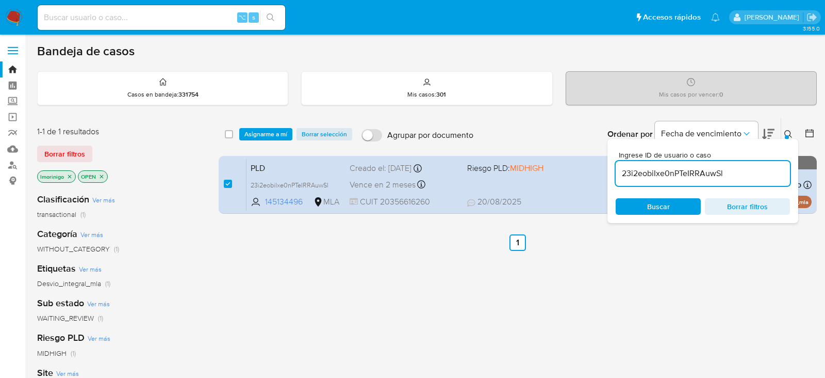
click at [264, 116] on div "Bandeja de casos Casos en bandeja : 331754 Mis casos : 301 Mis casos por vencer…" at bounding box center [427, 314] width 780 height 542
click at [264, 129] on span "Asignarme a mí" at bounding box center [265, 134] width 43 height 10
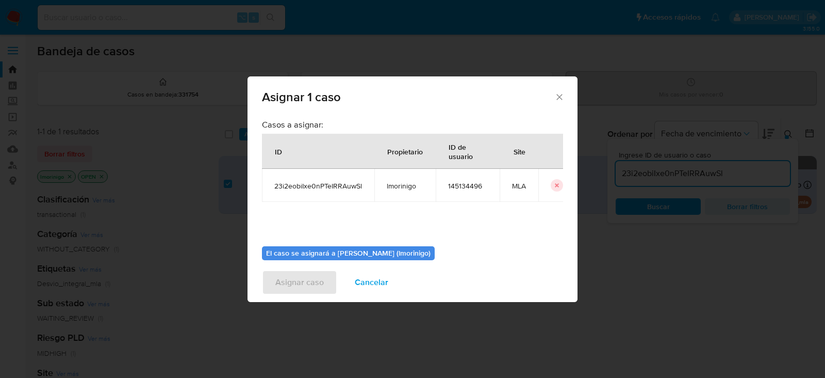
scroll to position [53, 0]
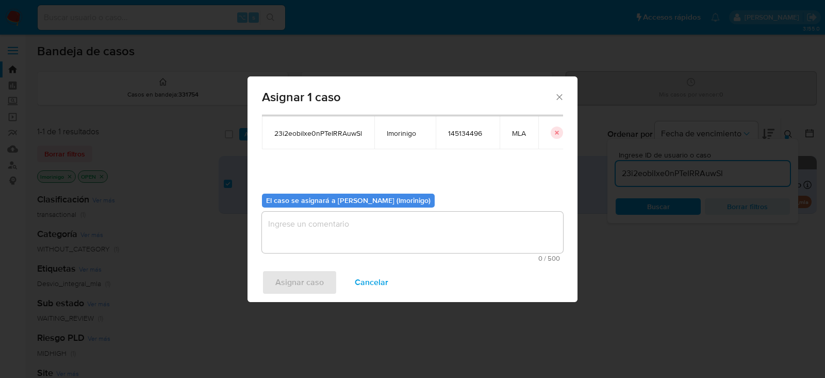
click at [353, 231] on textarea "assign-modal" at bounding box center [412, 231] width 301 height 41
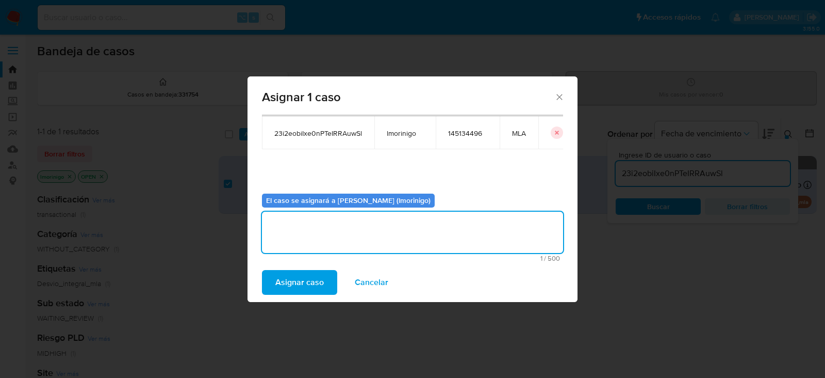
click at [293, 283] on span "Asignar caso" at bounding box center [299, 282] width 48 height 23
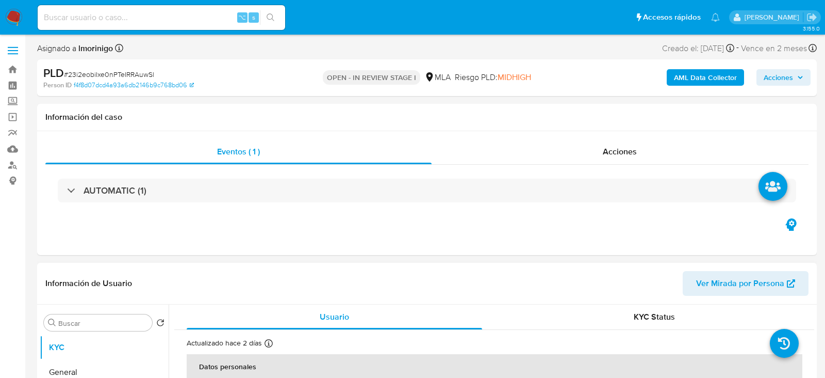
select select "10"
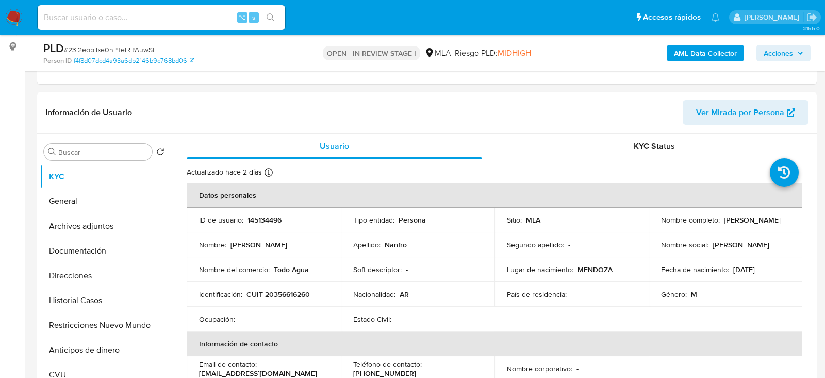
scroll to position [145, 0]
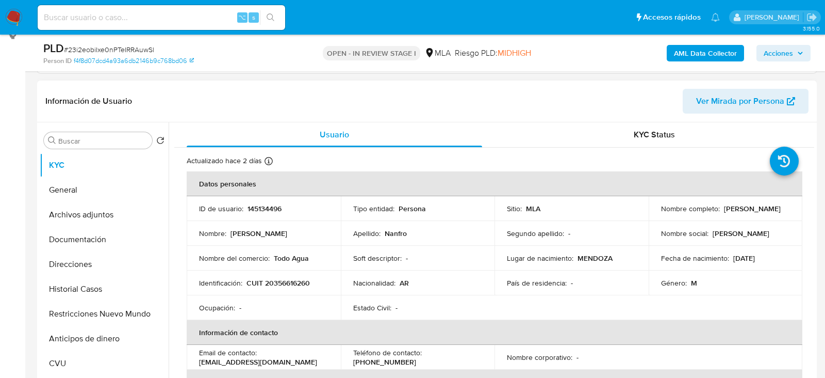
click at [269, 281] on p "CUIT 20356616260" at bounding box center [278, 282] width 63 height 9
copy p "20356616260"
click at [290, 278] on p "CUIT 20356616260" at bounding box center [278, 282] width 63 height 9
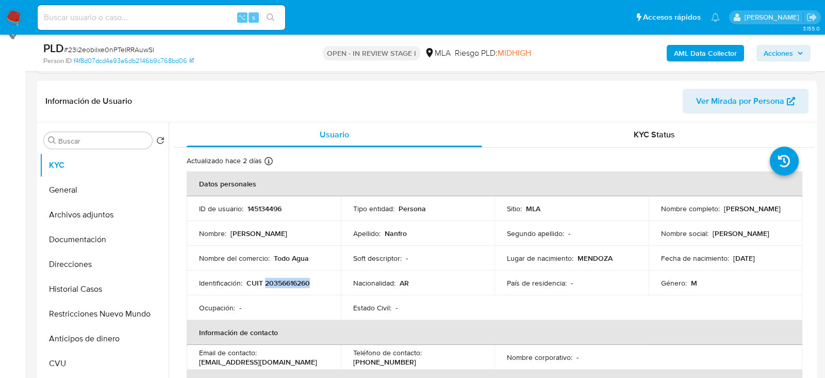
copy p "20356616260"
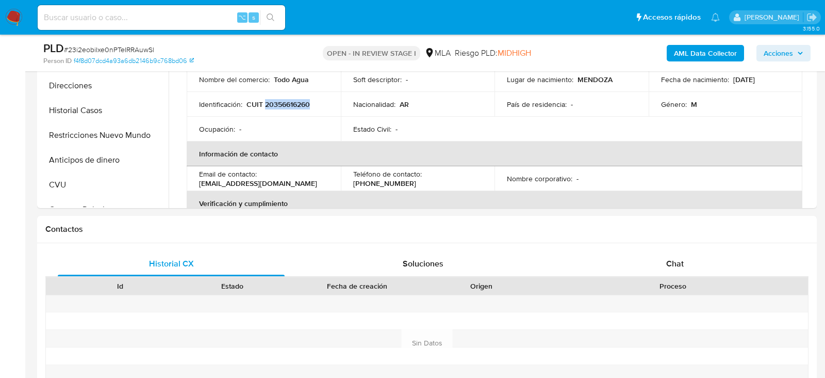
scroll to position [429, 0]
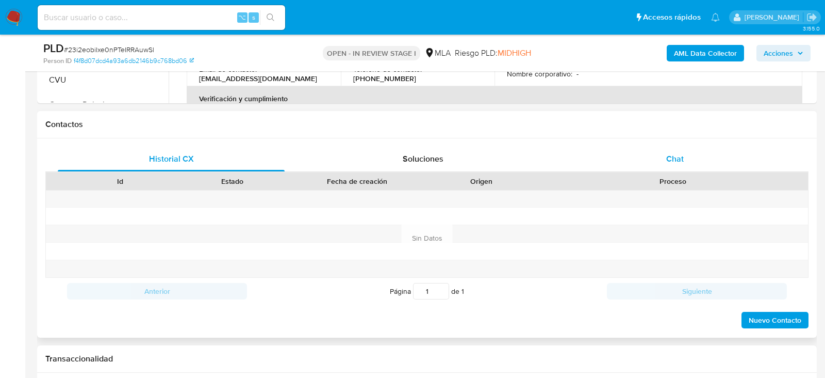
click at [669, 157] on span "Chat" at bounding box center [675, 159] width 18 height 12
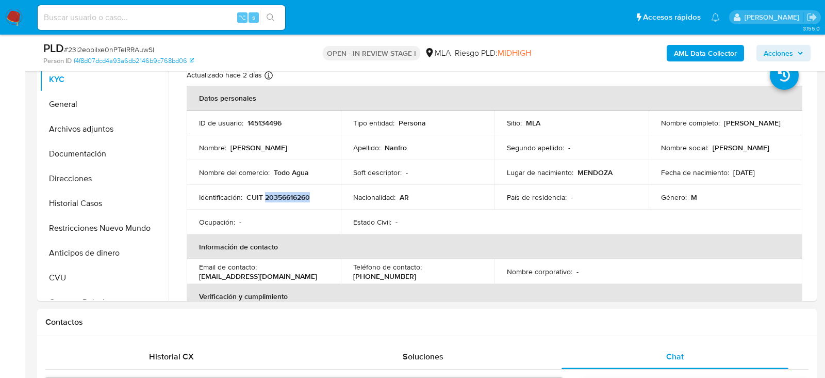
scroll to position [224, 0]
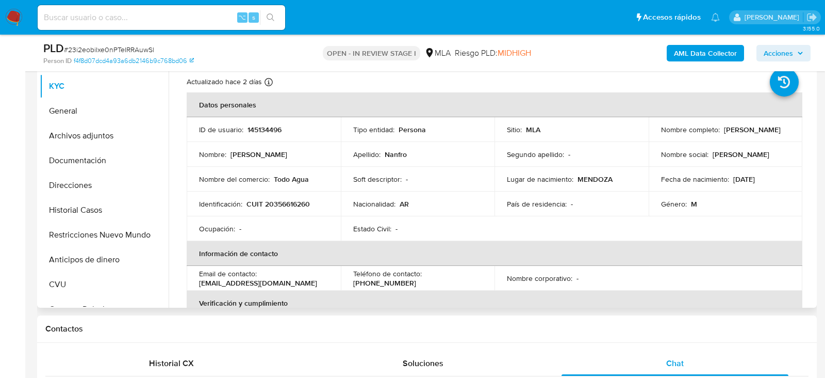
click at [274, 179] on p "Todo Agua" at bounding box center [291, 178] width 35 height 9
click at [83, 194] on button "Direcciones" at bounding box center [100, 185] width 121 height 25
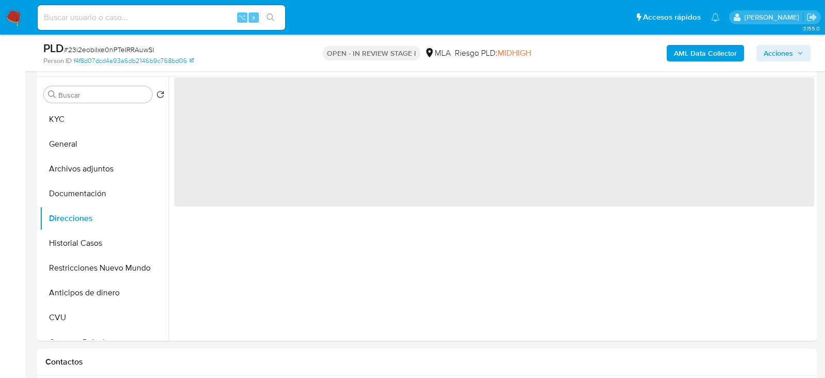
scroll to position [187, 0]
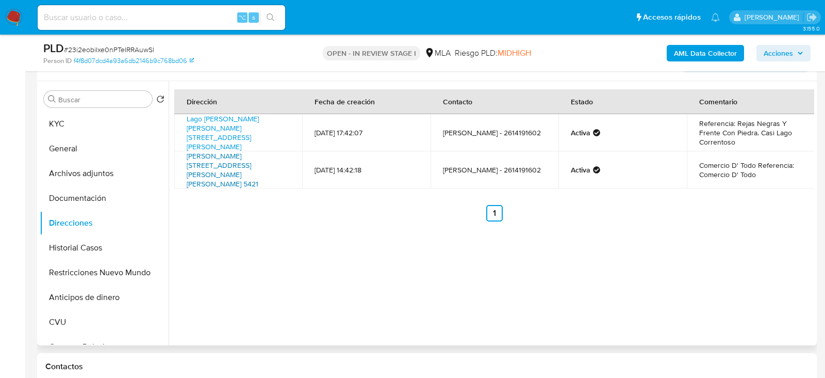
click at [229, 166] on link "[PERSON_NAME][STREET_ADDRESS][PERSON_NAME][PERSON_NAME] 5421" at bounding box center [223, 170] width 72 height 38
drag, startPoint x: 758, startPoint y: 160, endPoint x: 729, endPoint y: 160, distance: 28.4
click at [729, 160] on td "Comercio D' Todo Referencia: Comercio D' Todo" at bounding box center [751, 169] width 128 height 37
copy td "D' Todo"
click at [78, 119] on button "KYC" at bounding box center [100, 123] width 121 height 25
